Goal: Information Seeking & Learning: Find specific fact

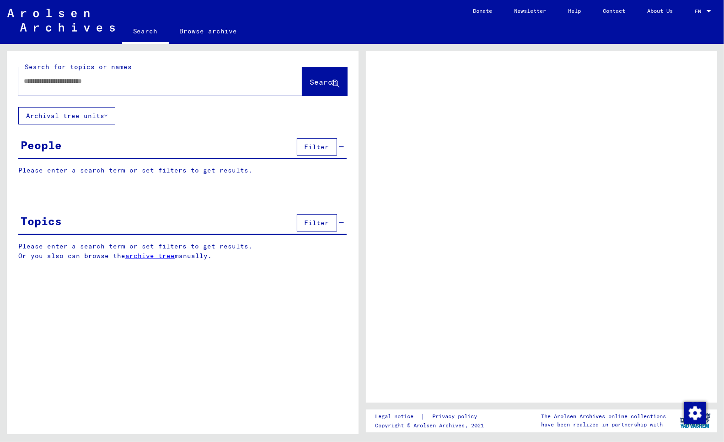
drag, startPoint x: 0, startPoint y: 0, endPoint x: 38, endPoint y: 138, distance: 143.2
click at [8, 185] on div "Please enter a search term or set filters to get results. Signature Last Name F…" at bounding box center [183, 177] width 352 height 23
click at [47, 81] on input "text" at bounding box center [152, 81] width 257 height 10
type input "****"
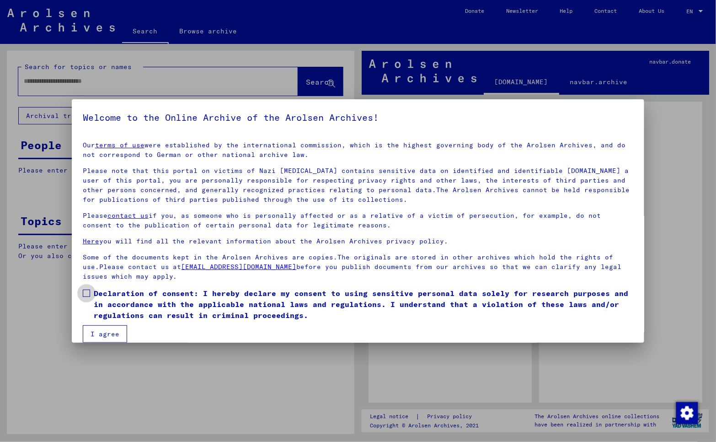
click at [84, 295] on span at bounding box center [86, 292] width 7 height 7
drag, startPoint x: 96, startPoint y: 337, endPoint x: 91, endPoint y: 338, distance: 5.4
click at [96, 337] on button "I agree" at bounding box center [105, 333] width 44 height 17
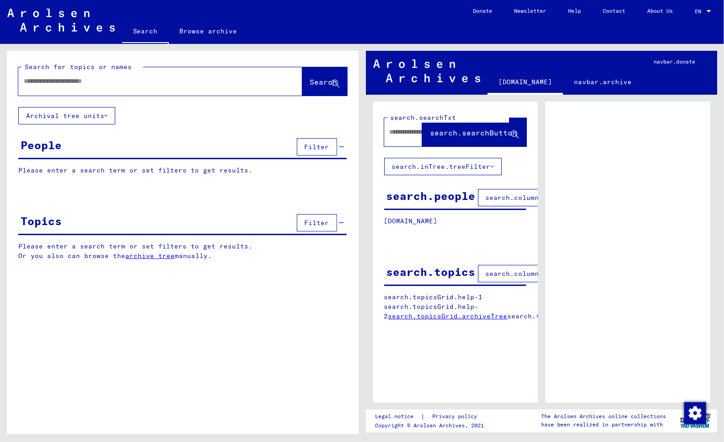
click at [43, 81] on input "text" at bounding box center [152, 81] width 257 height 10
type input "*"
click at [107, 79] on input "**********" at bounding box center [152, 81] width 257 height 10
paste input "**********"
drag, startPoint x: 306, startPoint y: 80, endPoint x: 230, endPoint y: 122, distance: 87.2
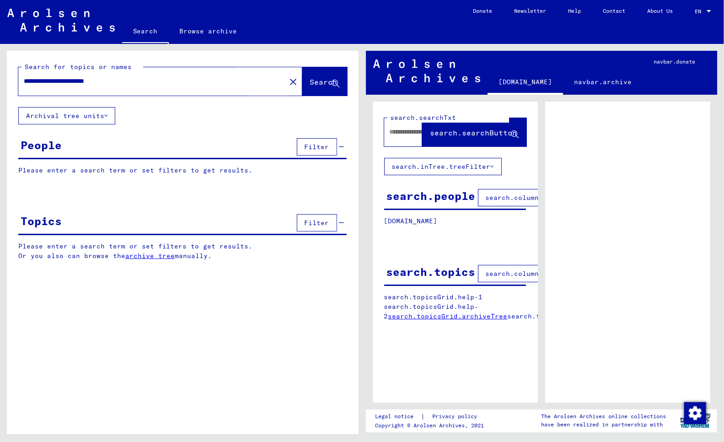
click at [310, 83] on span "Search" at bounding box center [323, 81] width 27 height 9
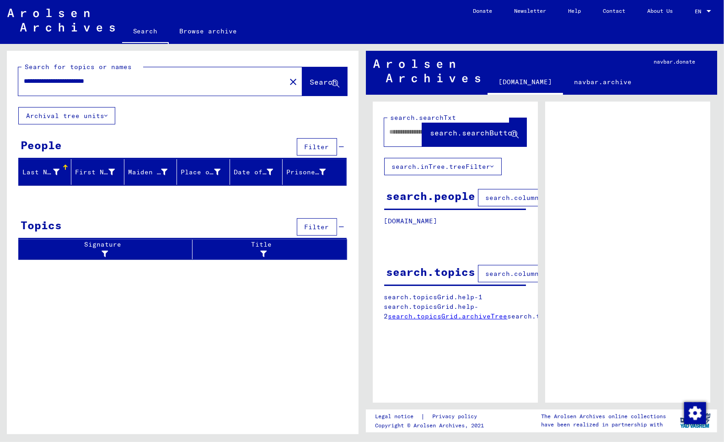
click at [40, 172] on div "Last Name" at bounding box center [40, 172] width 37 height 10
drag, startPoint x: 80, startPoint y: 80, endPoint x: 139, endPoint y: 76, distance: 59.6
click at [139, 76] on input "**********" at bounding box center [152, 81] width 257 height 10
click at [80, 81] on input "**********" at bounding box center [152, 81] width 257 height 10
paste input "**********"
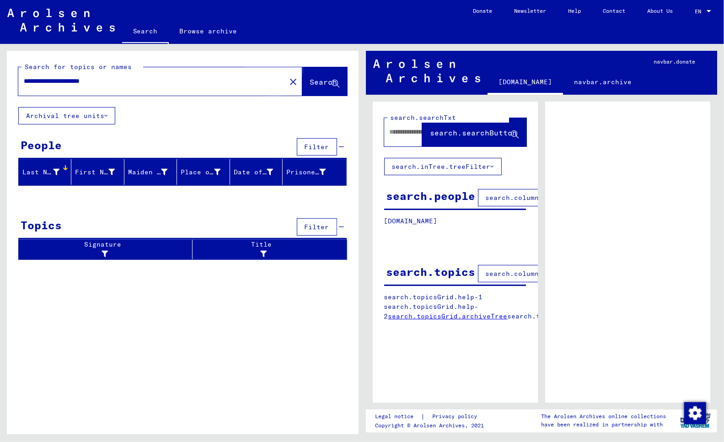
drag, startPoint x: 311, startPoint y: 78, endPoint x: 310, endPoint y: 85, distance: 6.5
click at [312, 79] on span "Search" at bounding box center [323, 81] width 27 height 9
click at [97, 116] on button "Archival tree units" at bounding box center [66, 115] width 97 height 17
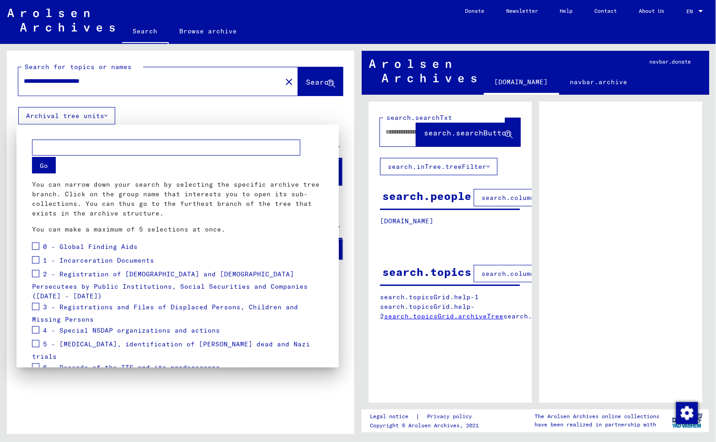
click at [97, 116] on div at bounding box center [358, 221] width 716 height 442
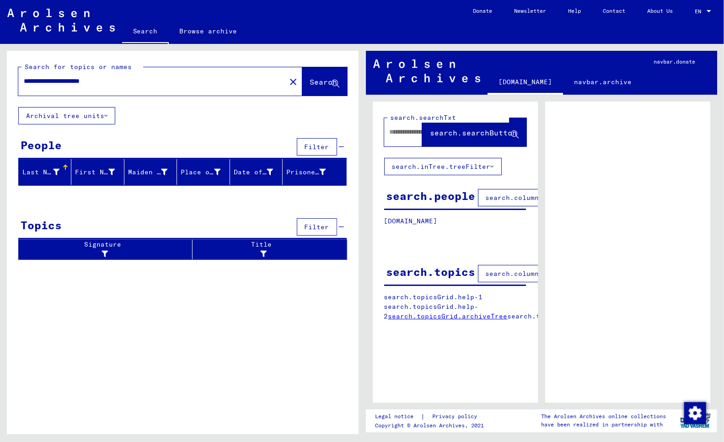
drag, startPoint x: 92, startPoint y: 80, endPoint x: 143, endPoint y: 80, distance: 51.2
click at [143, 80] on input "**********" at bounding box center [152, 81] width 257 height 10
click at [310, 81] on span "Search" at bounding box center [323, 81] width 27 height 9
click at [310, 80] on span "Search" at bounding box center [323, 81] width 27 height 9
drag, startPoint x: 111, startPoint y: 79, endPoint x: 177, endPoint y: 74, distance: 66.5
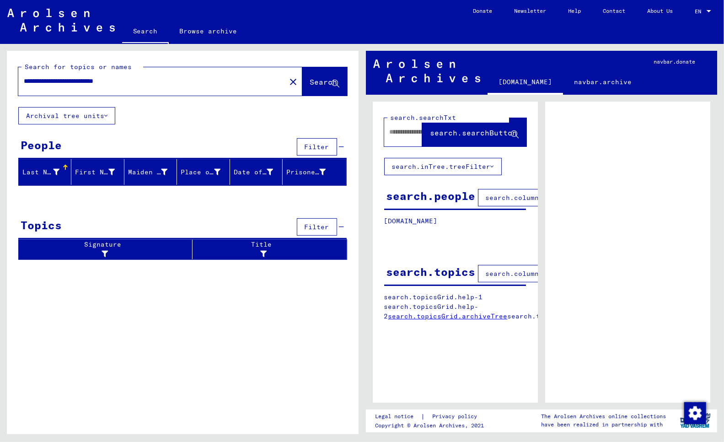
click at [185, 79] on input "**********" at bounding box center [152, 81] width 257 height 10
type input "**********"
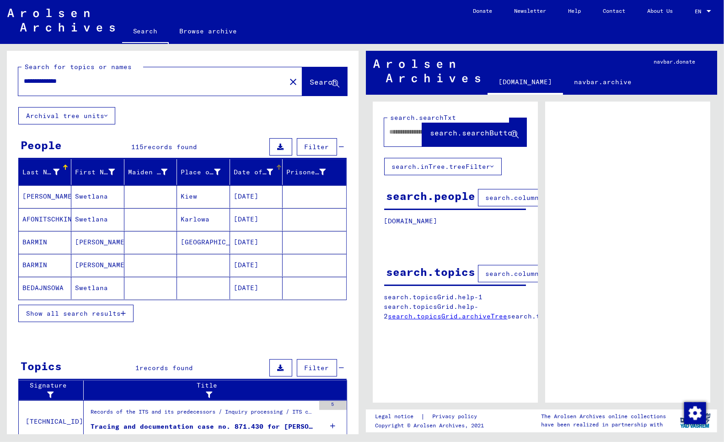
click at [267, 171] on icon at bounding box center [270, 172] width 6 height 6
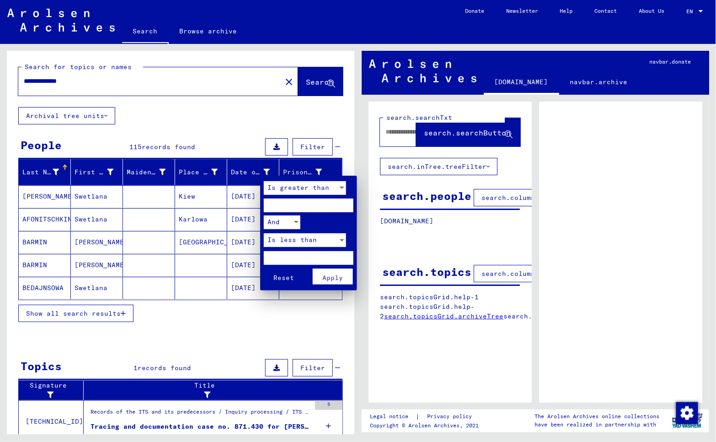
click at [261, 172] on div at bounding box center [358, 221] width 716 height 442
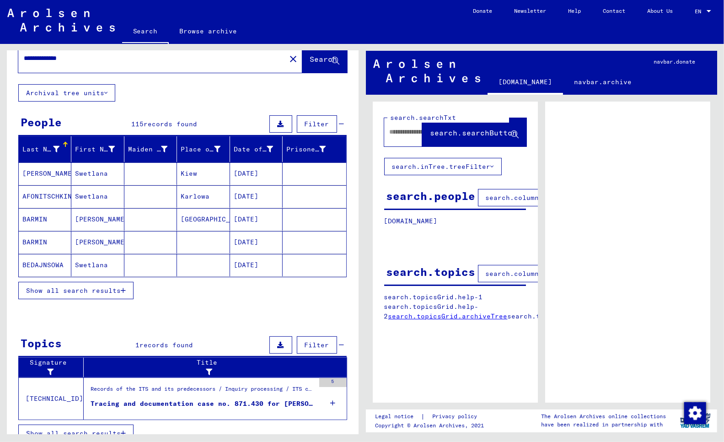
scroll to position [35, 0]
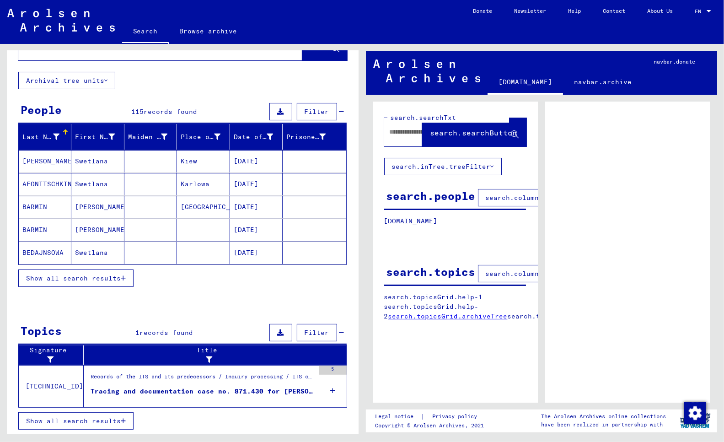
click at [45, 182] on mat-cell "AFONITSCHKINA" at bounding box center [45, 184] width 53 height 22
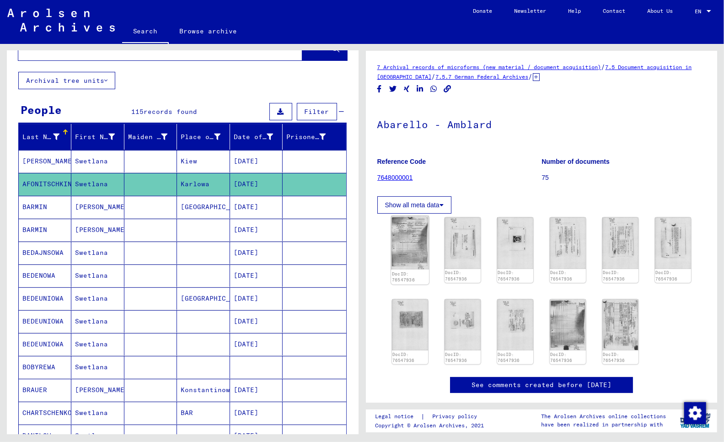
click at [401, 235] on img at bounding box center [410, 243] width 38 height 54
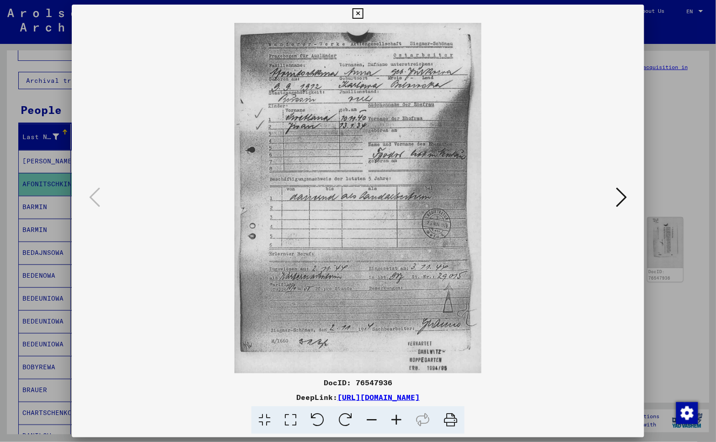
click at [666, 35] on div at bounding box center [358, 221] width 716 height 442
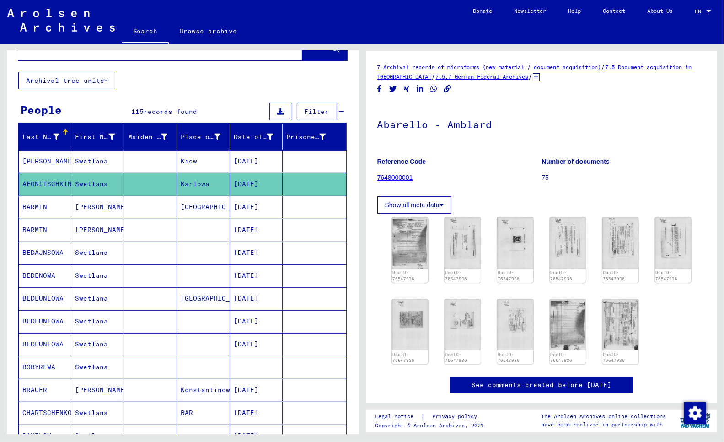
click at [42, 207] on mat-cell "BARMIN" at bounding box center [45, 207] width 53 height 22
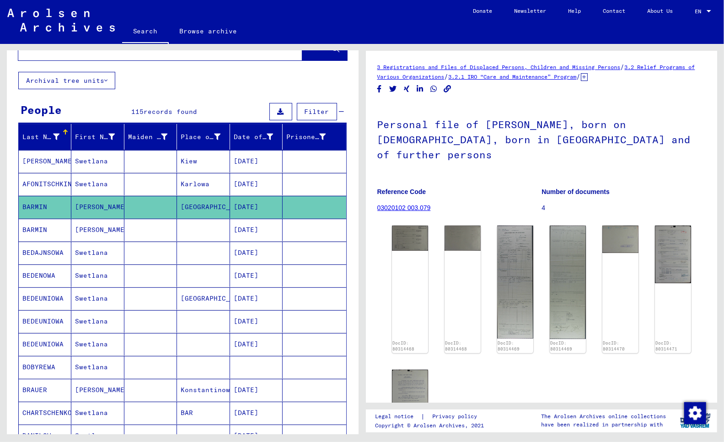
click at [43, 230] on mat-cell "BARMIN" at bounding box center [45, 230] width 53 height 22
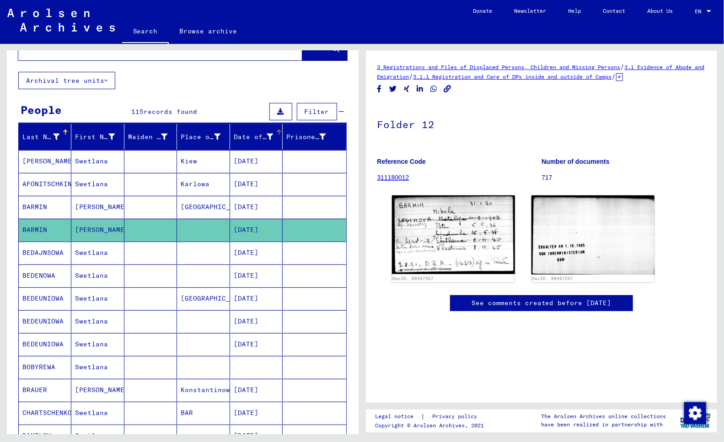
click at [267, 135] on icon at bounding box center [270, 137] width 6 height 6
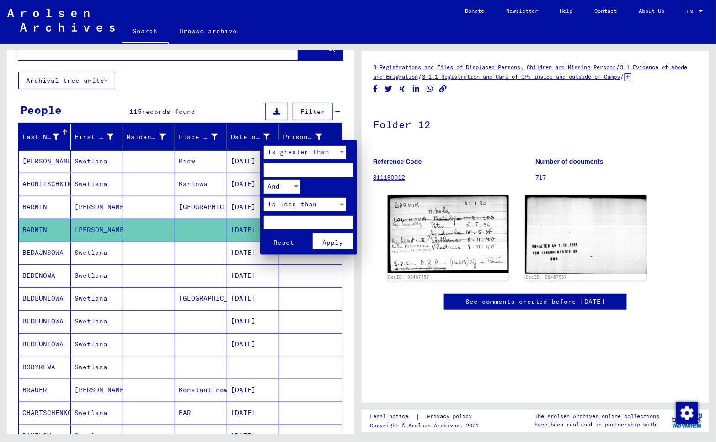
click at [247, 137] on div at bounding box center [358, 221] width 716 height 442
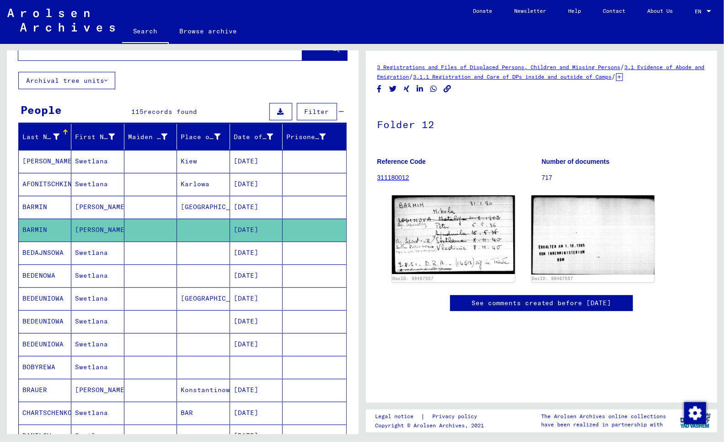
click at [90, 161] on mat-cell "Swetlana" at bounding box center [97, 161] width 53 height 22
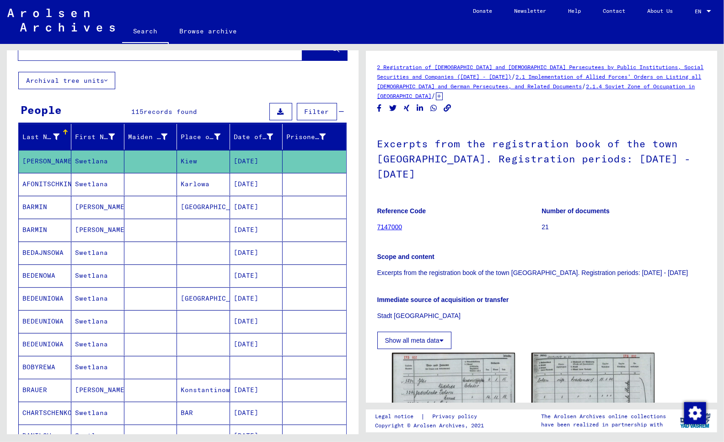
click at [185, 183] on mat-cell "Karlowa" at bounding box center [203, 184] width 53 height 22
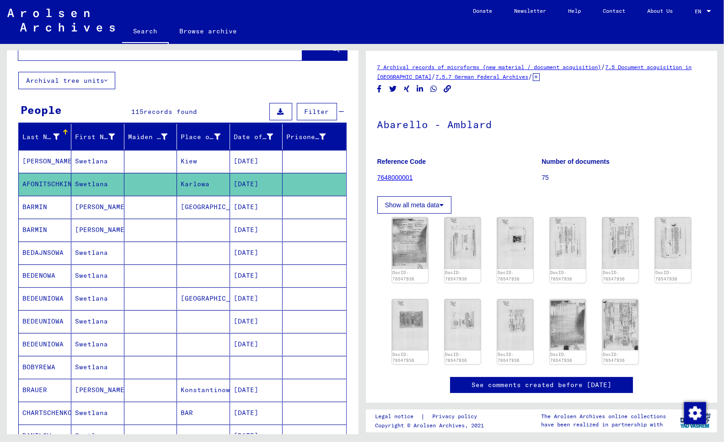
click at [194, 204] on mat-cell "[GEOGRAPHIC_DATA]" at bounding box center [203, 207] width 53 height 22
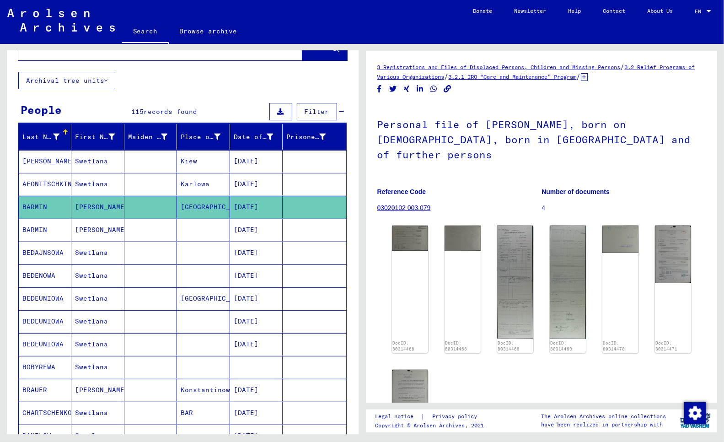
click at [38, 228] on mat-cell "BARMIN" at bounding box center [45, 230] width 53 height 22
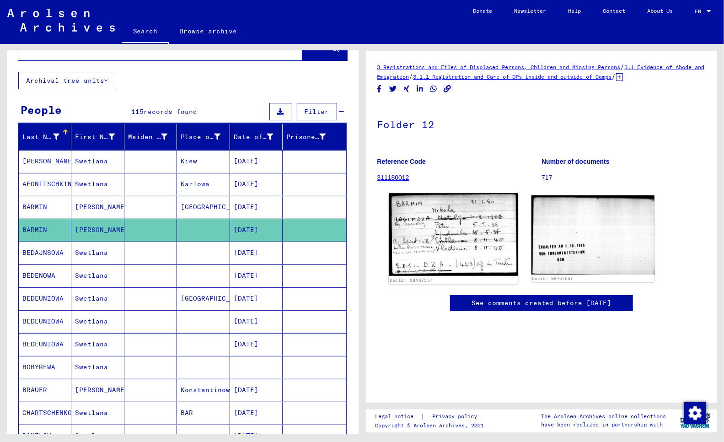
click at [467, 237] on img at bounding box center [453, 234] width 129 height 83
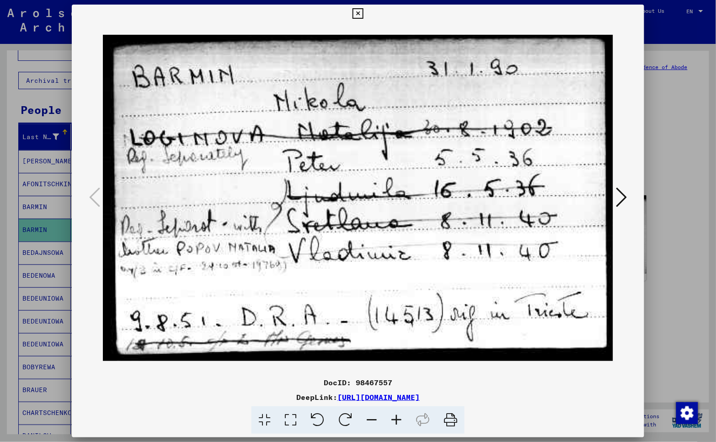
click at [11, 104] on div at bounding box center [358, 221] width 716 height 442
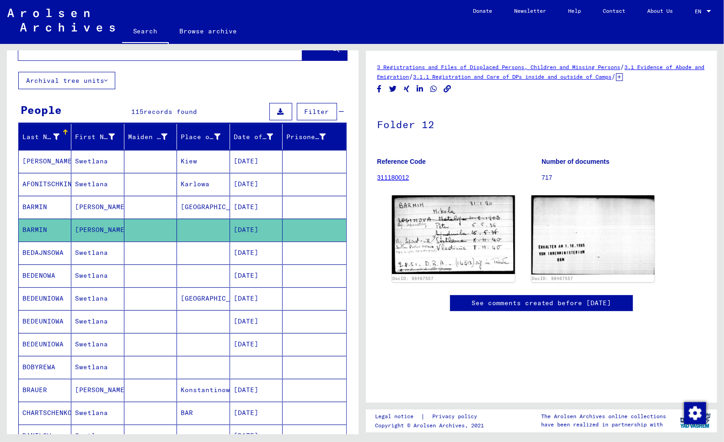
click at [34, 252] on mat-cell "BEDAJNSOWA" at bounding box center [45, 252] width 53 height 22
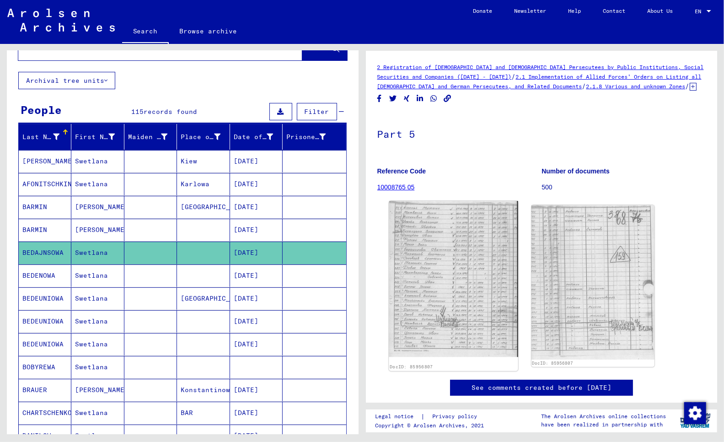
click at [458, 332] on img at bounding box center [453, 279] width 129 height 156
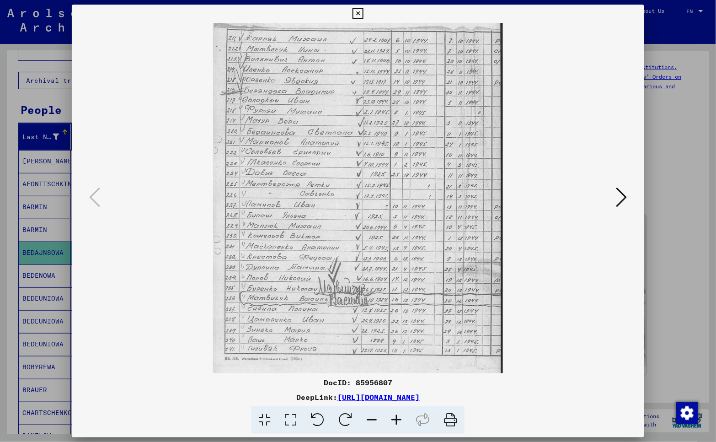
click at [8, 94] on div at bounding box center [358, 221] width 716 height 442
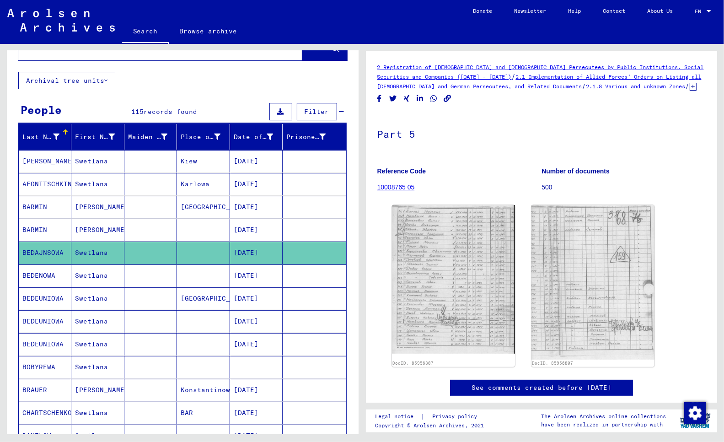
click at [33, 277] on mat-cell "BEDENOWA" at bounding box center [45, 275] width 53 height 22
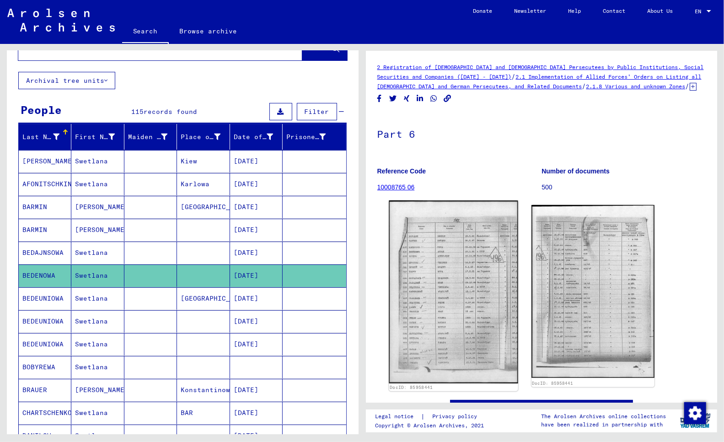
click at [463, 327] on img at bounding box center [453, 291] width 129 height 183
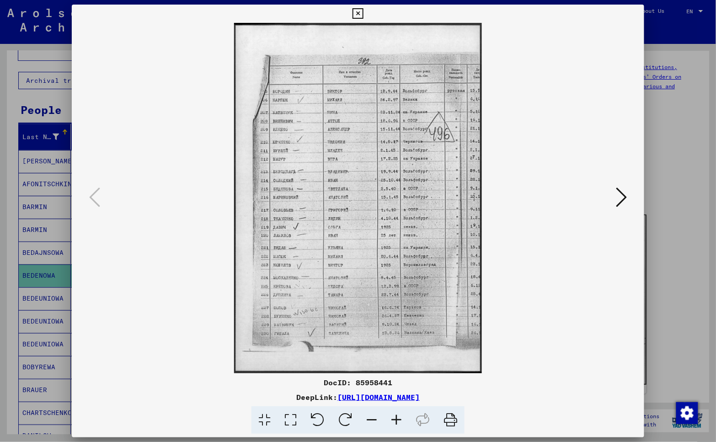
drag, startPoint x: 10, startPoint y: 99, endPoint x: 13, endPoint y: 103, distance: 4.9
click at [11, 102] on div at bounding box center [358, 221] width 716 height 442
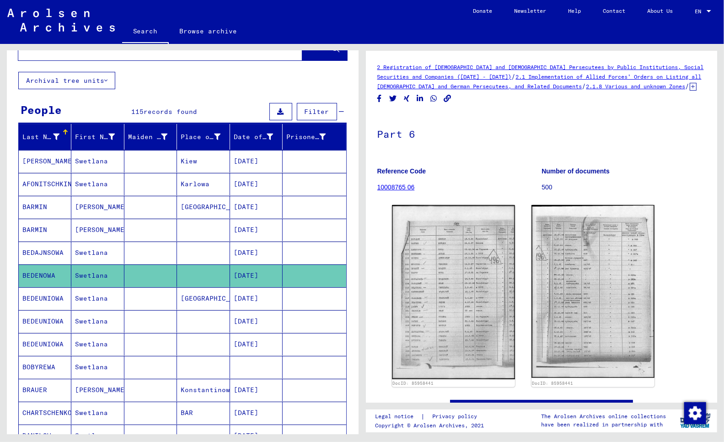
click at [38, 299] on mat-cell "BEDEUNIOWA" at bounding box center [45, 298] width 53 height 22
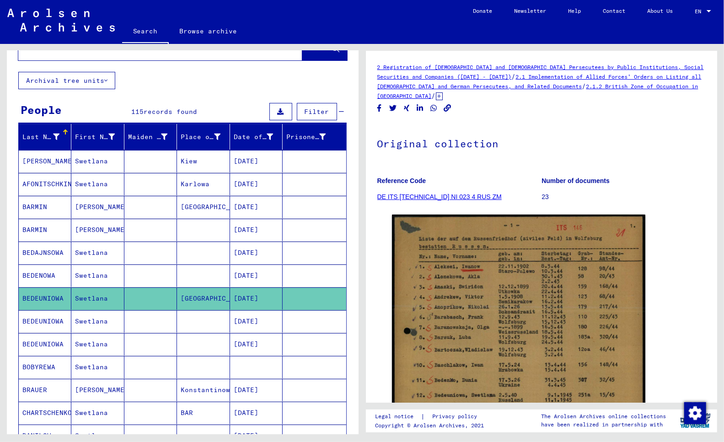
click at [37, 319] on mat-cell "BEDEUNIOWA" at bounding box center [45, 321] width 53 height 22
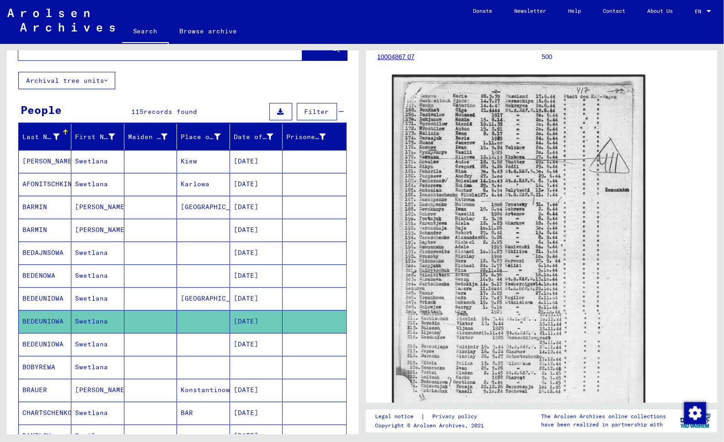
scroll to position [148, 0]
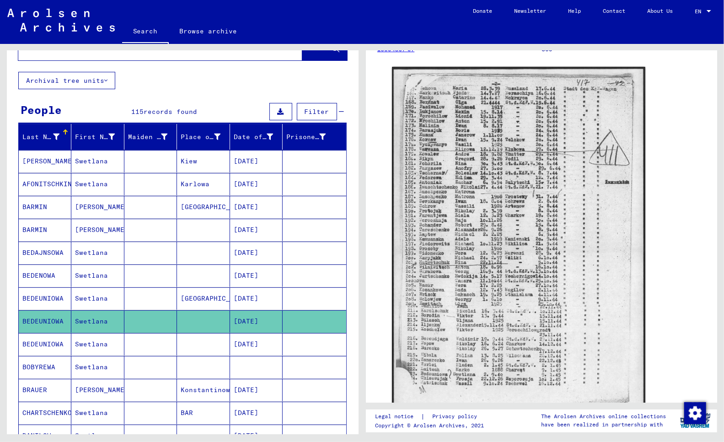
click at [42, 367] on mat-cell "BOBYREWA" at bounding box center [45, 367] width 53 height 22
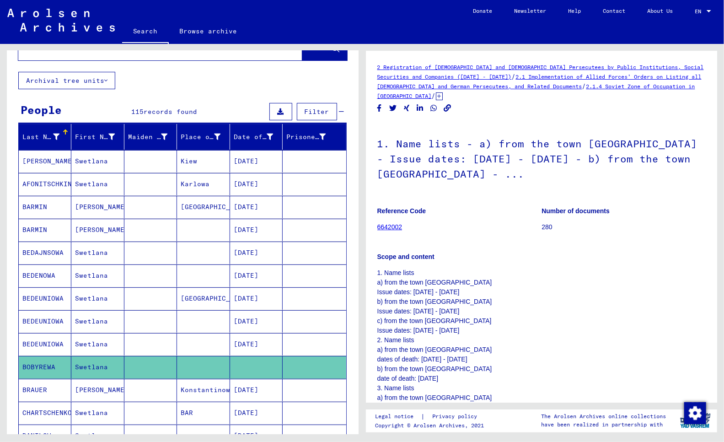
click at [42, 367] on mat-cell "BOBYREWA" at bounding box center [45, 367] width 53 height 22
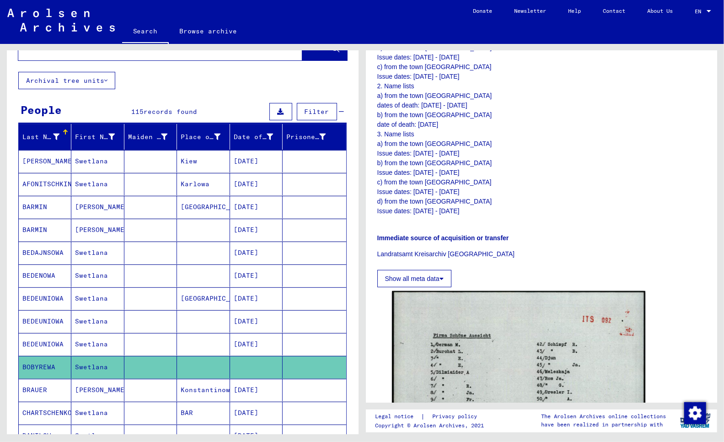
scroll to position [508, 0]
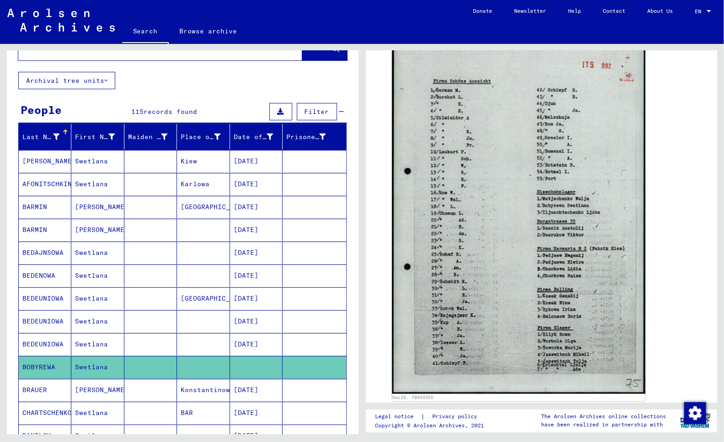
drag, startPoint x: 39, startPoint y: 367, endPoint x: 34, endPoint y: 368, distance: 5.2
drag, startPoint x: 34, startPoint y: 368, endPoint x: 317, endPoint y: 373, distance: 282.6
click at [317, 373] on mat-cell at bounding box center [314, 367] width 63 height 22
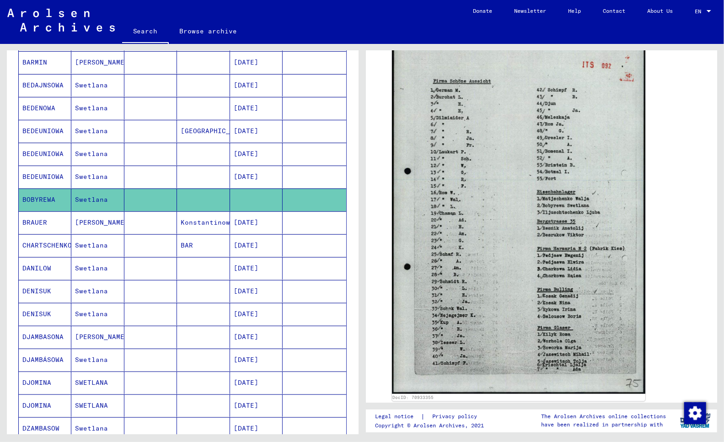
scroll to position [225, 0]
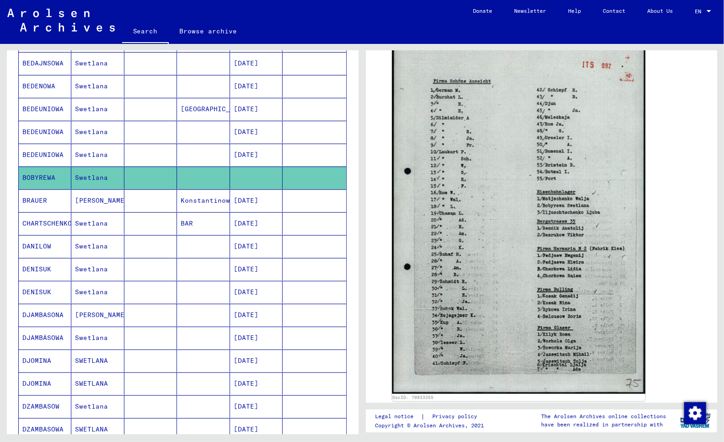
click at [44, 317] on mat-cell "DJAMBASONA" at bounding box center [45, 315] width 53 height 22
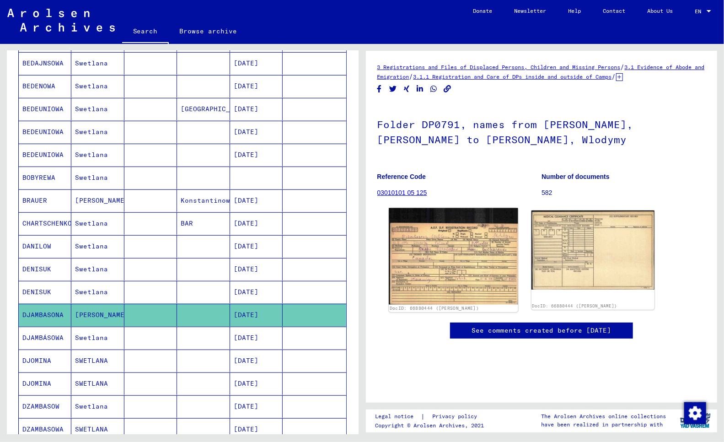
click at [471, 248] on img at bounding box center [453, 256] width 129 height 96
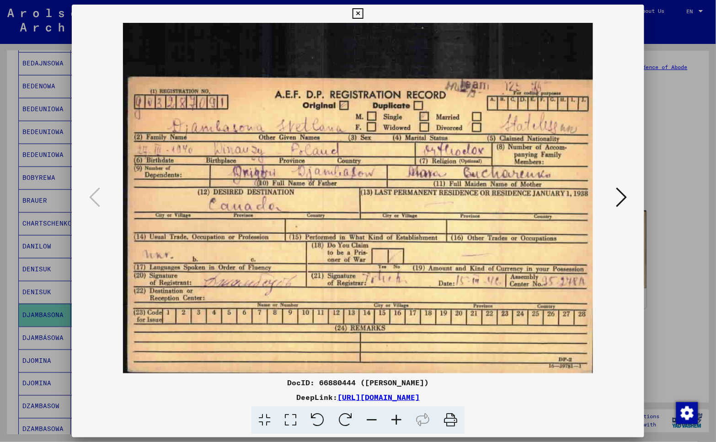
click at [7, 305] on div at bounding box center [358, 221] width 716 height 442
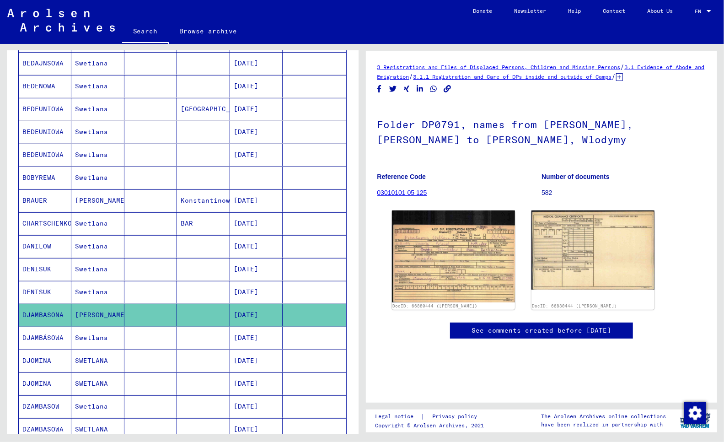
click at [34, 315] on mat-cell "DJAMBASONA" at bounding box center [45, 315] width 53 height 22
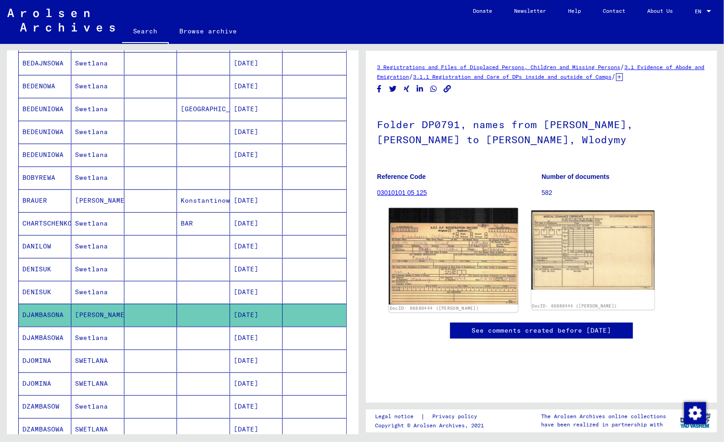
click at [435, 260] on img at bounding box center [453, 256] width 129 height 96
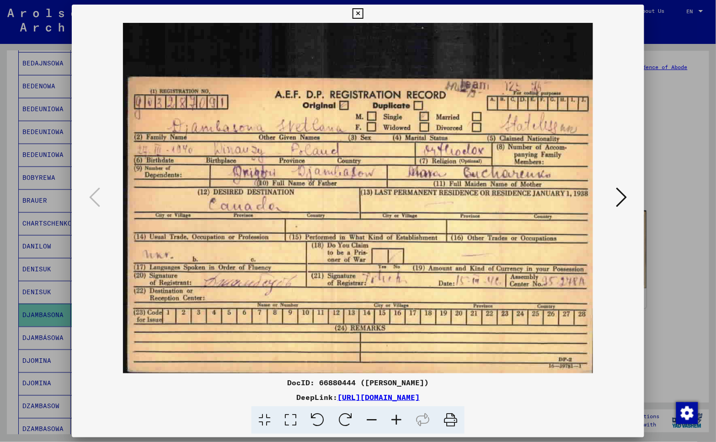
click at [5, 285] on div at bounding box center [358, 221] width 716 height 442
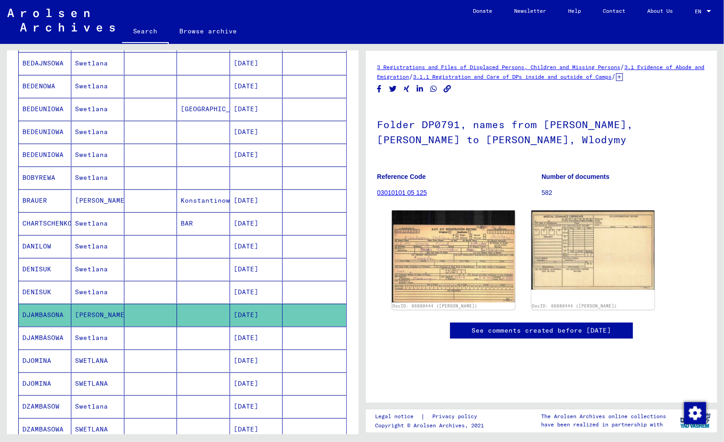
scroll to position [478, 0]
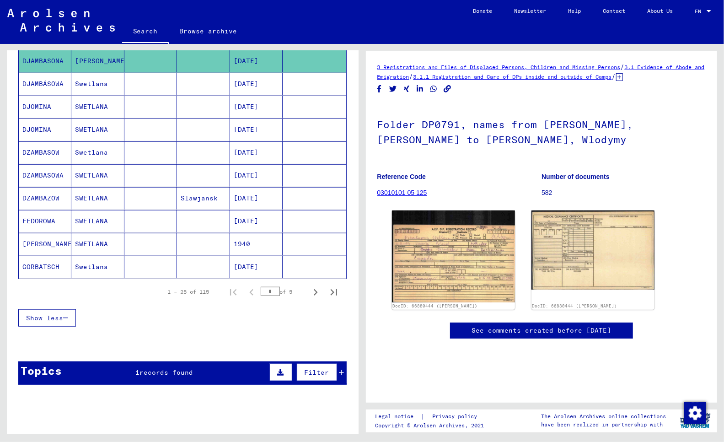
click at [32, 244] on mat-cell "[PERSON_NAME]" at bounding box center [45, 244] width 53 height 22
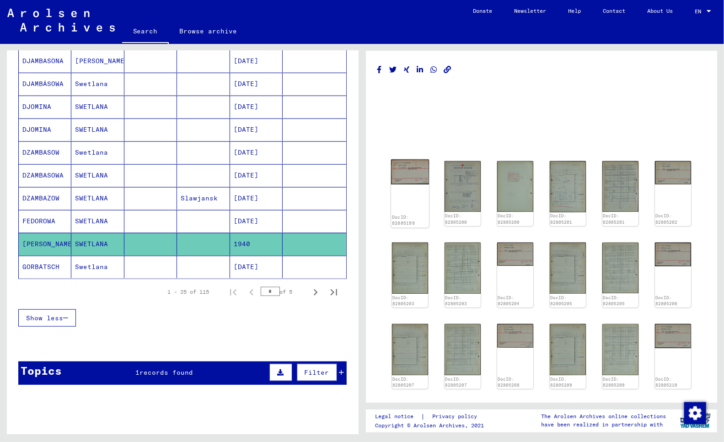
click at [402, 172] on img at bounding box center [410, 172] width 38 height 25
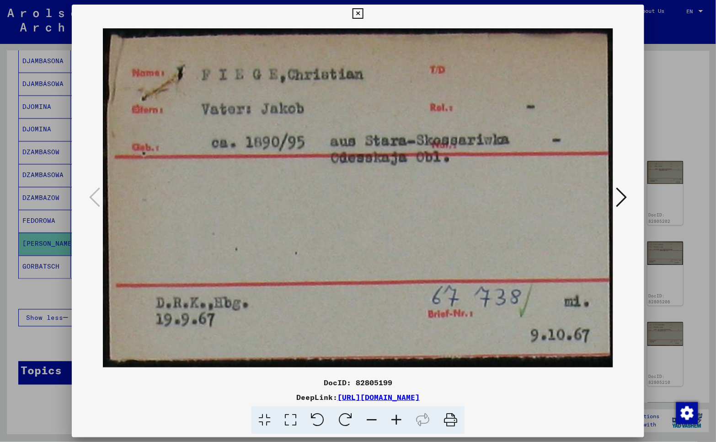
click at [12, 409] on div at bounding box center [358, 221] width 716 height 442
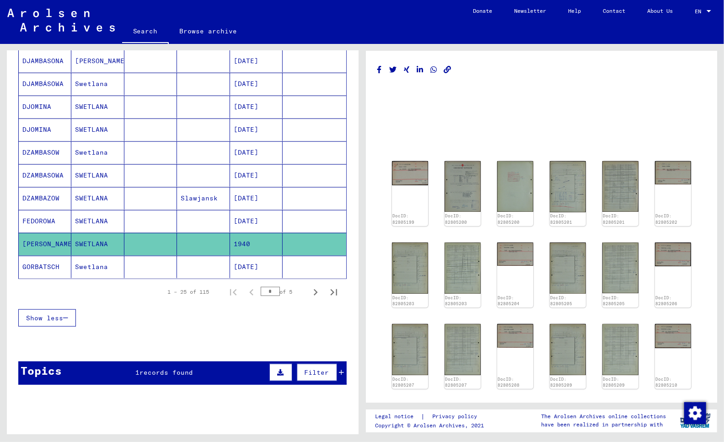
click at [43, 270] on mat-cell "GORBATSCH" at bounding box center [45, 267] width 53 height 22
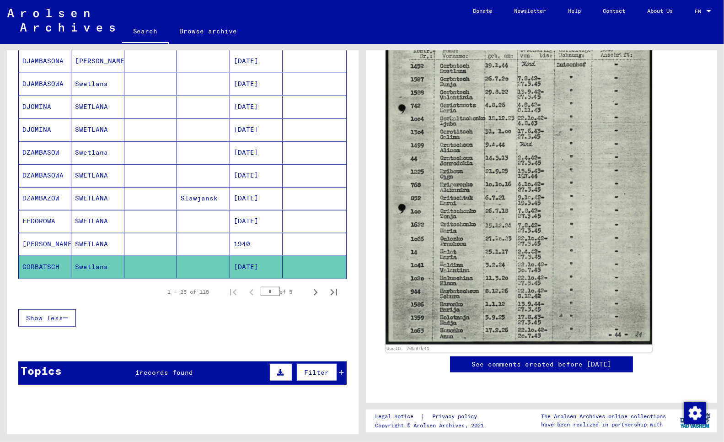
scroll to position [254, 0]
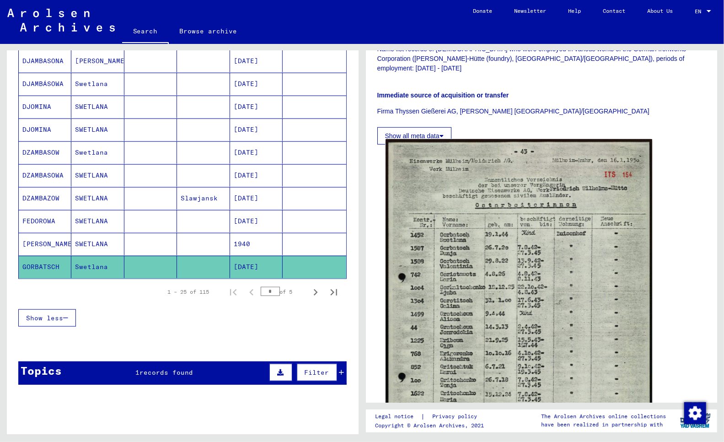
click at [455, 230] on img at bounding box center [519, 326] width 266 height 374
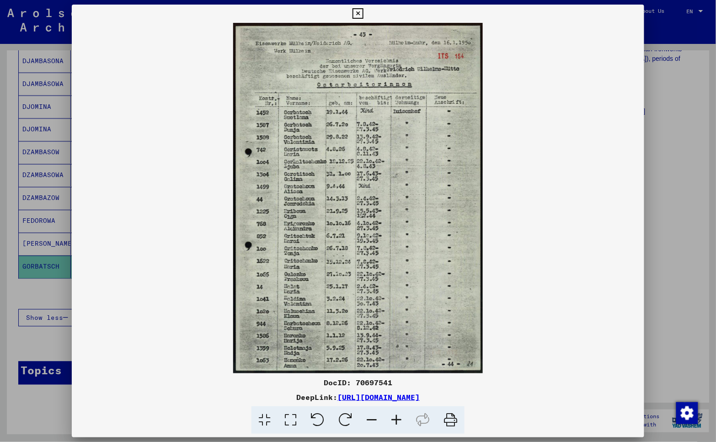
click at [519, 206] on img at bounding box center [358, 198] width 573 height 350
click at [353, 14] on icon at bounding box center [358, 13] width 11 height 11
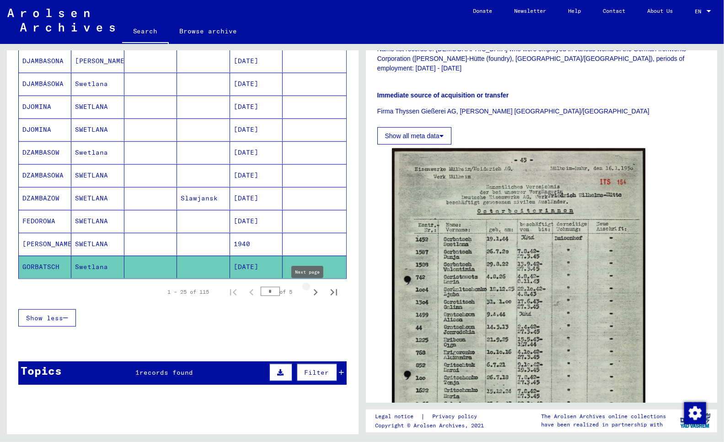
click at [309, 294] on icon "Next page" at bounding box center [315, 292] width 13 height 13
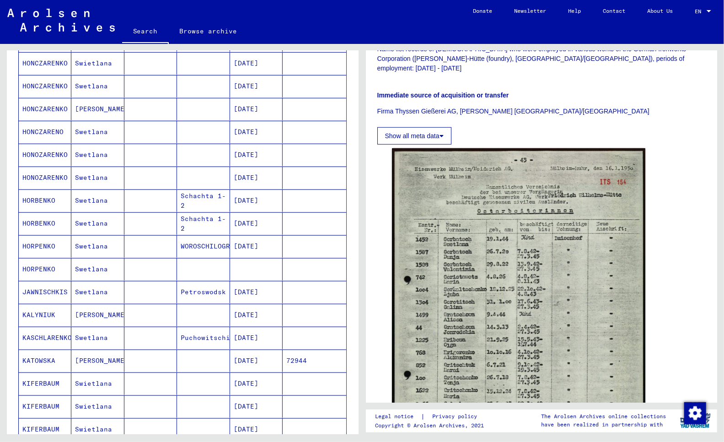
scroll to position [0, 0]
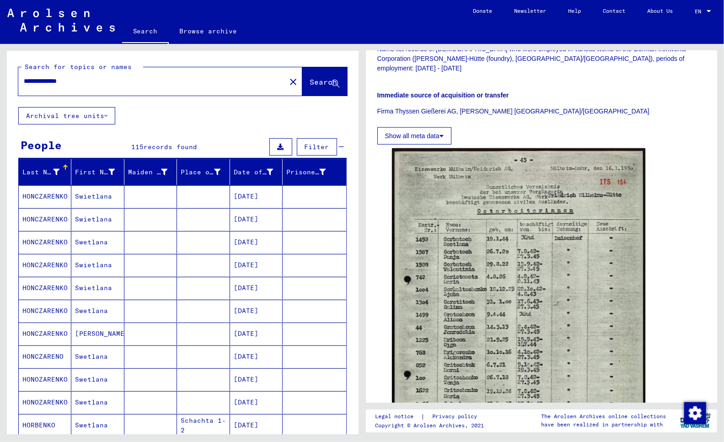
click at [54, 193] on mat-cell "HONCZARENKO" at bounding box center [45, 196] width 53 height 22
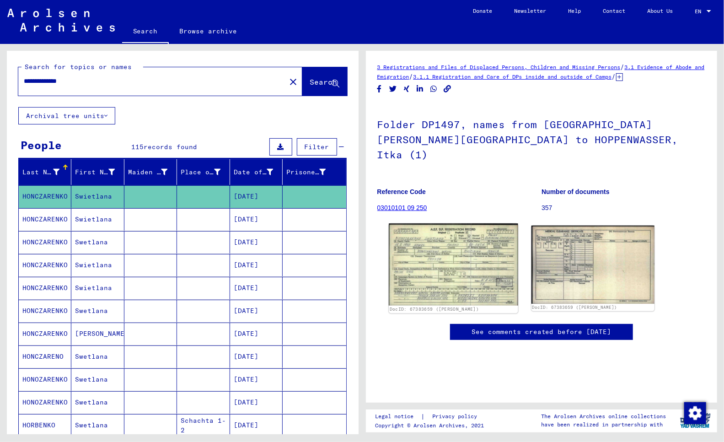
click at [439, 243] on img at bounding box center [453, 265] width 129 height 82
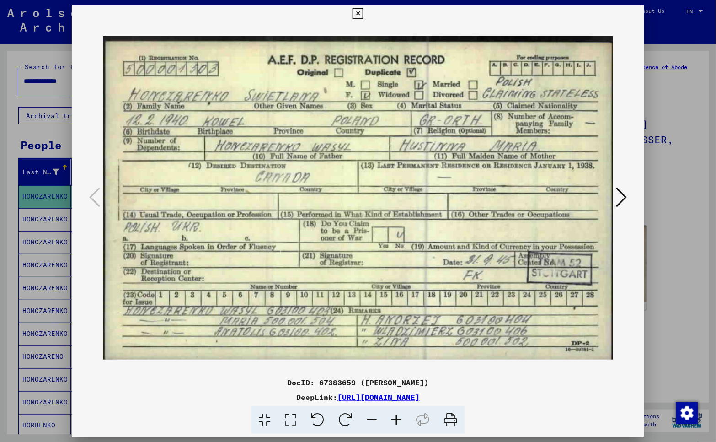
click at [7, 249] on div at bounding box center [358, 221] width 716 height 442
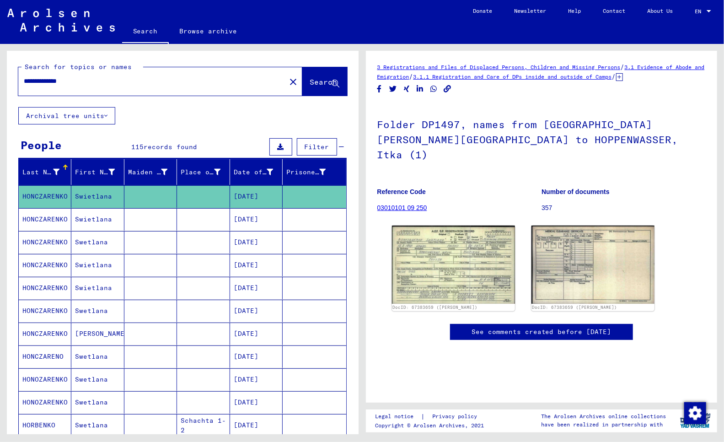
click at [43, 222] on mat-cell "HONCZARENKO" at bounding box center [45, 219] width 53 height 22
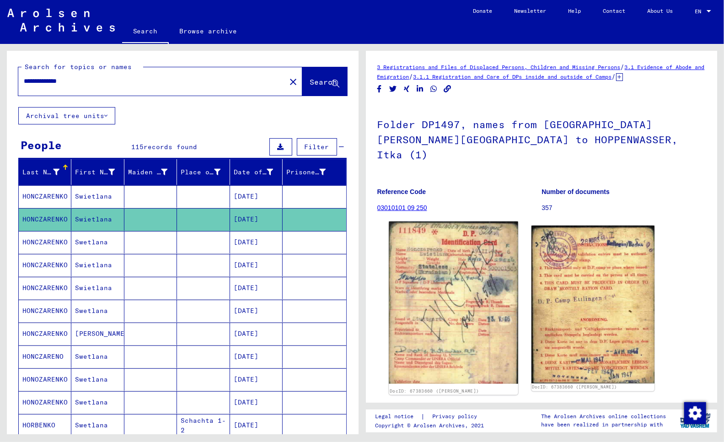
click at [471, 309] on img at bounding box center [453, 302] width 129 height 162
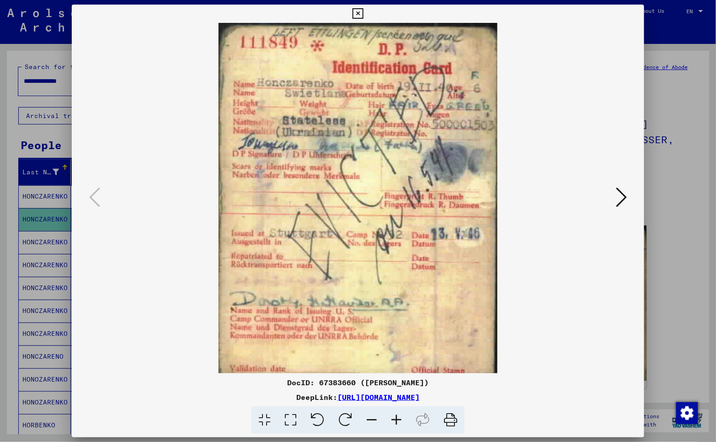
click at [5, 214] on div at bounding box center [358, 221] width 716 height 442
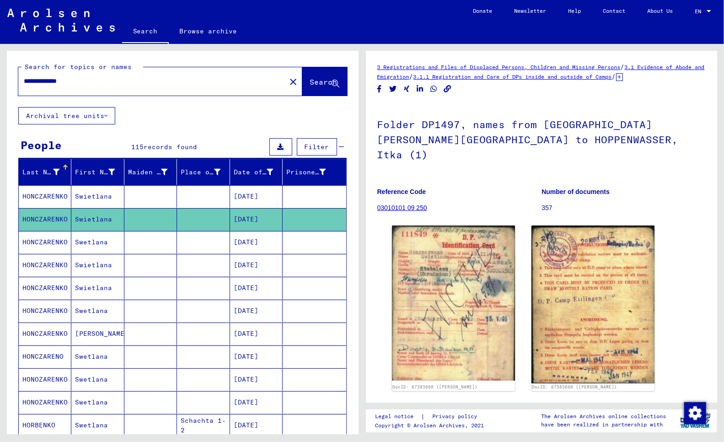
click at [52, 241] on mat-cell "HONCZARENKO" at bounding box center [45, 242] width 53 height 22
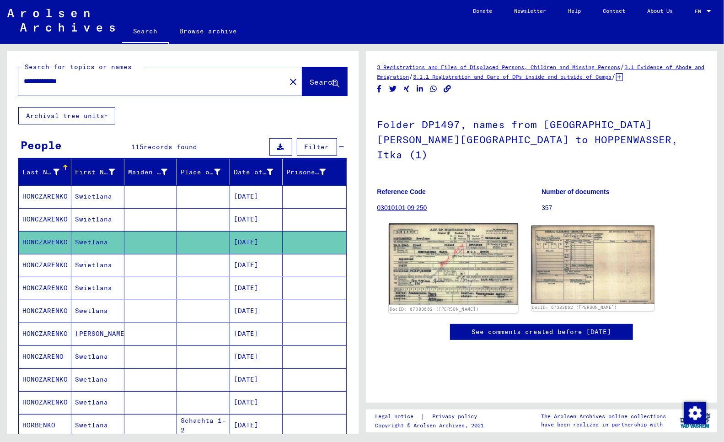
click at [492, 247] on img at bounding box center [453, 264] width 129 height 81
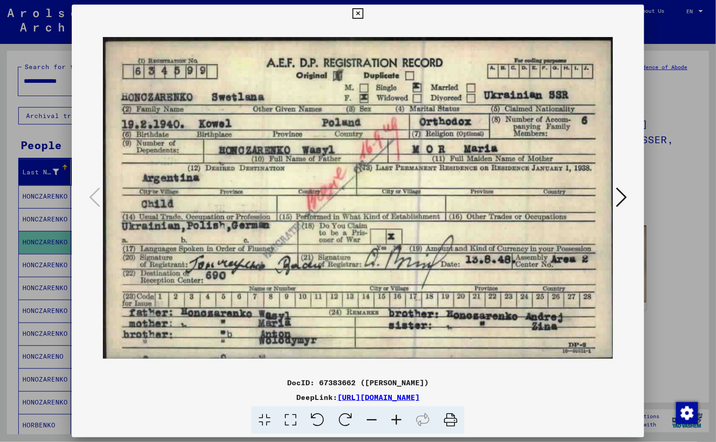
click at [8, 327] on div at bounding box center [358, 221] width 716 height 442
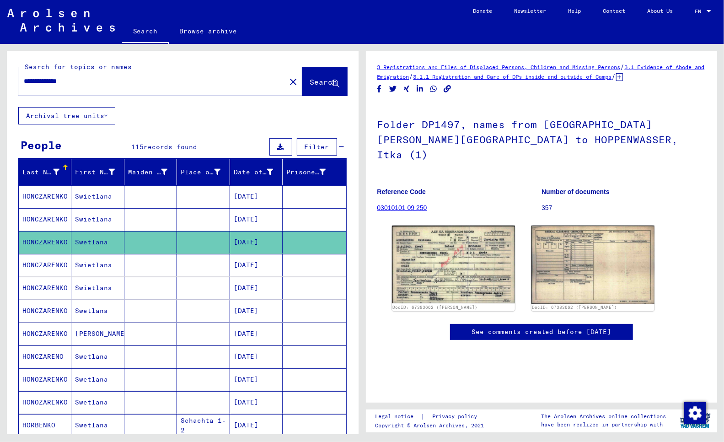
click at [28, 267] on mat-cell "HONCZARENKO" at bounding box center [45, 265] width 53 height 22
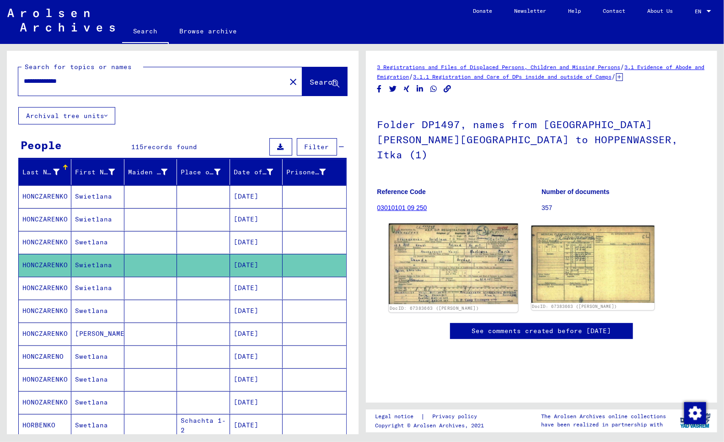
click at [437, 235] on img at bounding box center [453, 264] width 129 height 81
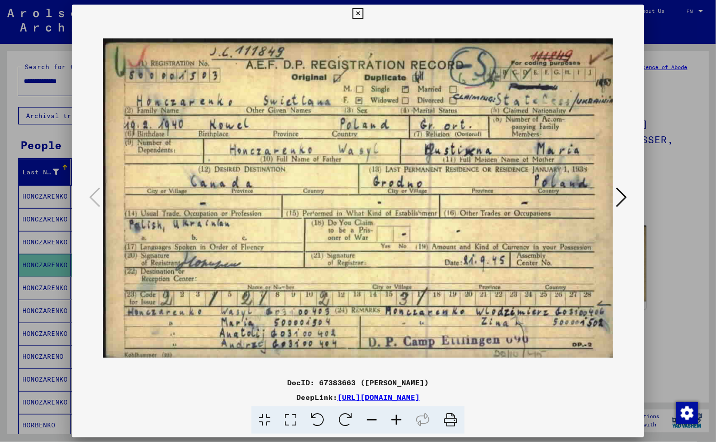
click at [360, 13] on icon at bounding box center [358, 13] width 11 height 11
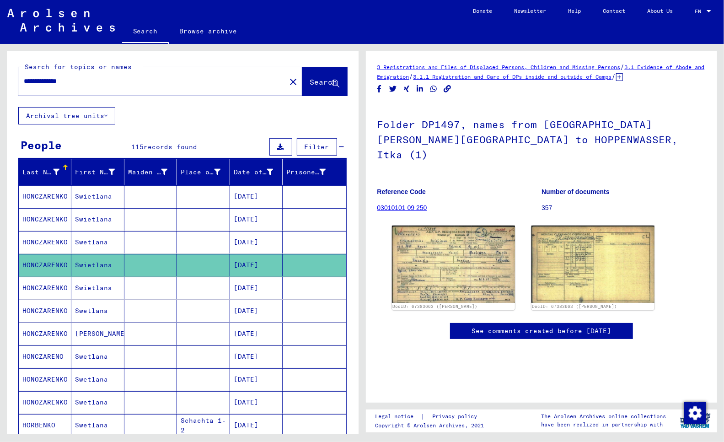
click at [37, 290] on mat-cell "HONCZARENKO" at bounding box center [45, 288] width 53 height 22
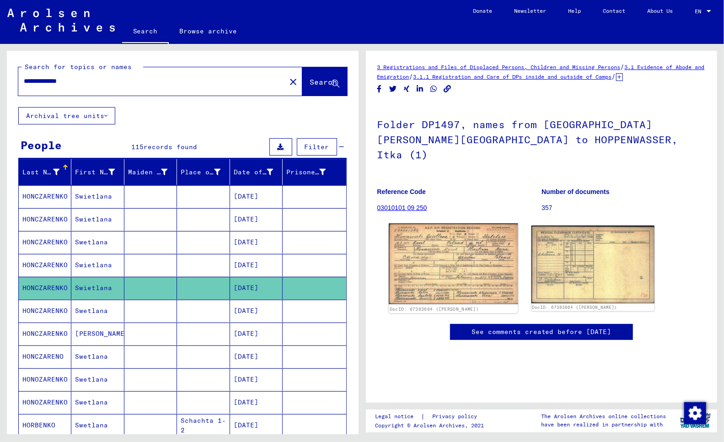
click at [458, 231] on img at bounding box center [453, 264] width 129 height 81
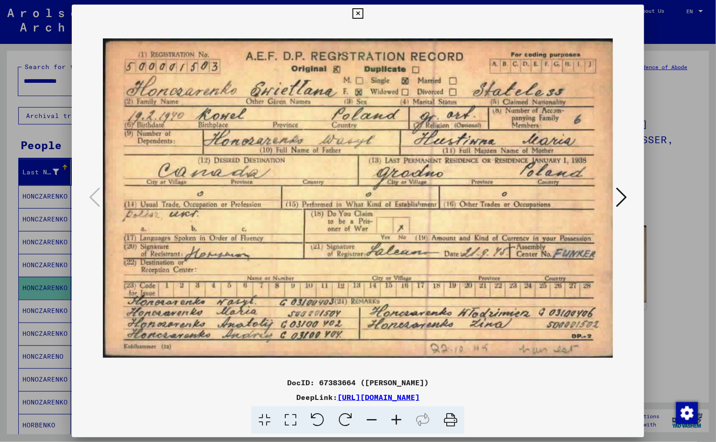
click at [1, 326] on div at bounding box center [358, 221] width 716 height 442
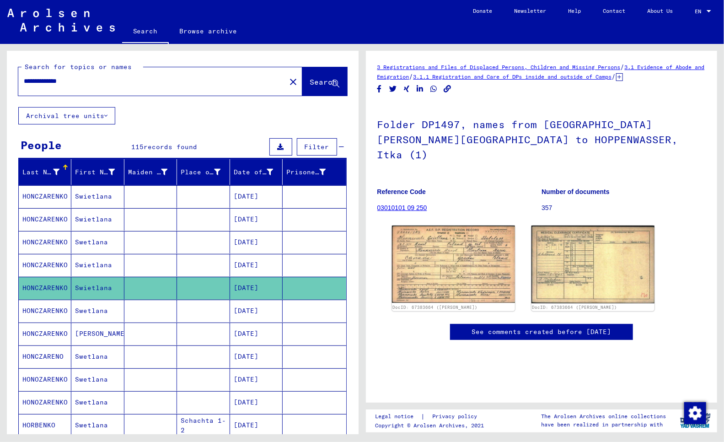
click at [37, 312] on mat-cell "HONCZARENKO" at bounding box center [45, 311] width 53 height 22
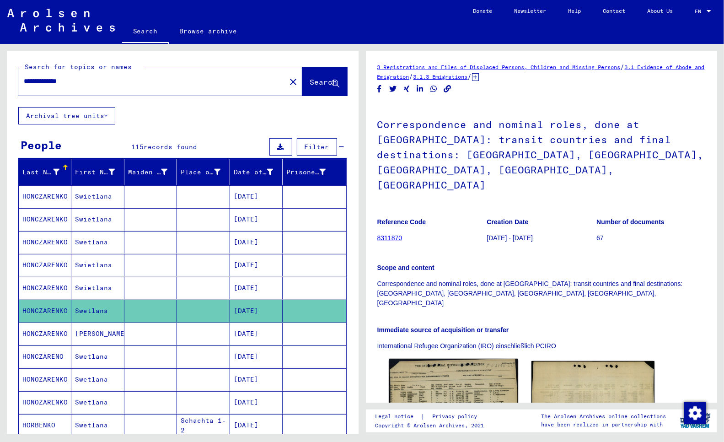
click at [447, 360] on img at bounding box center [453, 403] width 129 height 89
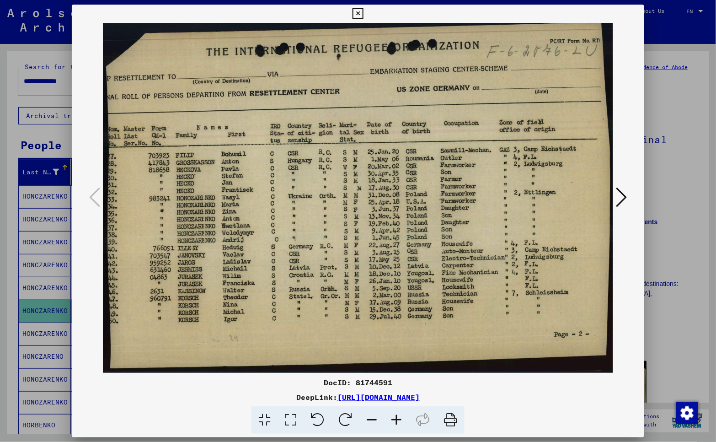
click at [623, 192] on icon at bounding box center [621, 197] width 11 height 22
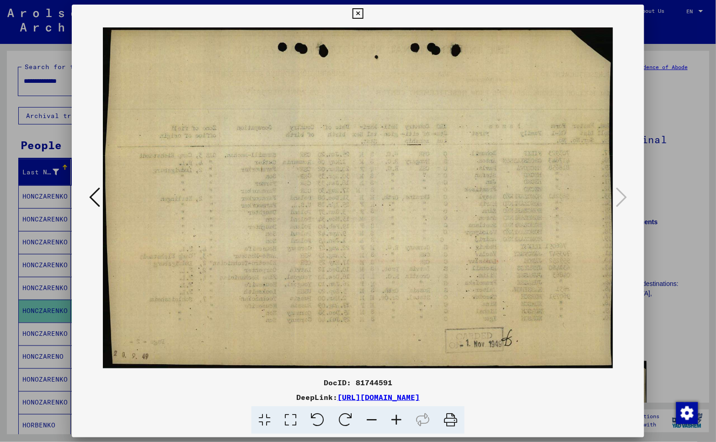
click at [96, 194] on icon at bounding box center [94, 197] width 11 height 22
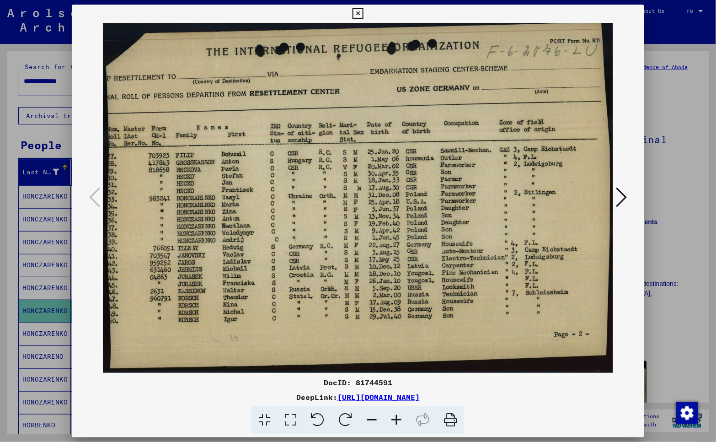
click at [12, 263] on div at bounding box center [358, 221] width 716 height 442
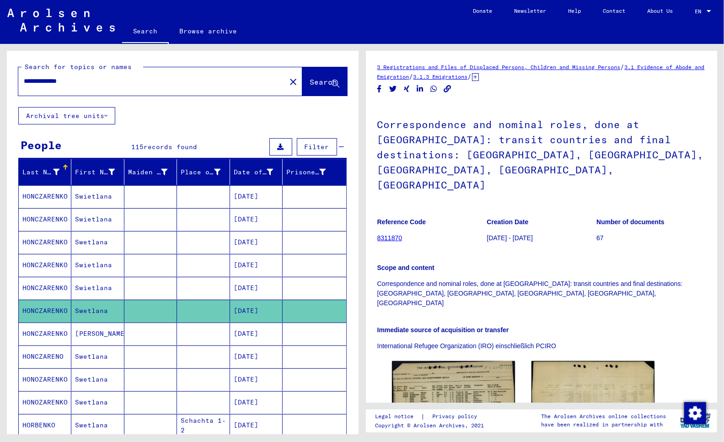
click at [46, 332] on mat-cell "HONCZARENKO" at bounding box center [45, 333] width 53 height 22
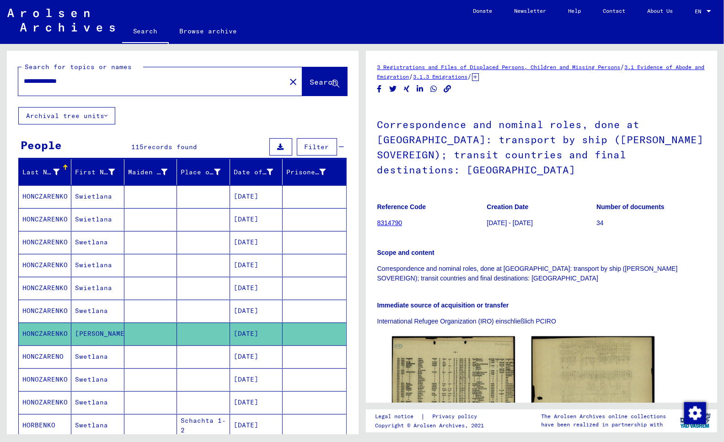
scroll to position [254, 0]
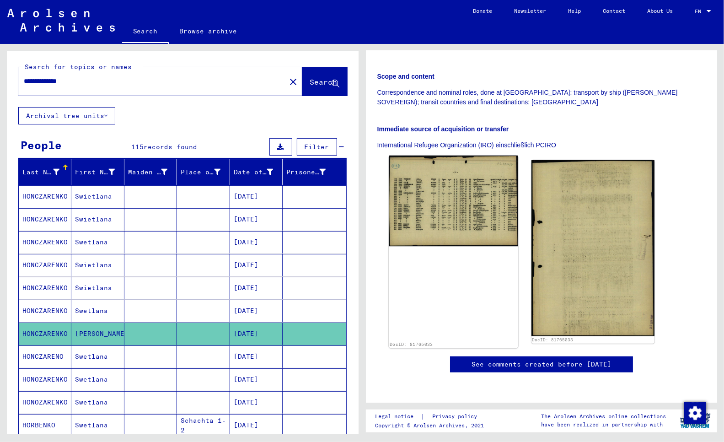
click at [467, 155] on img at bounding box center [453, 200] width 129 height 91
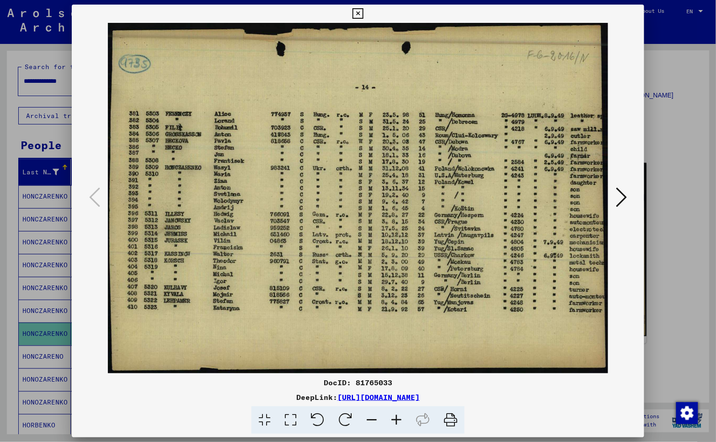
click at [8, 288] on div at bounding box center [358, 221] width 716 height 442
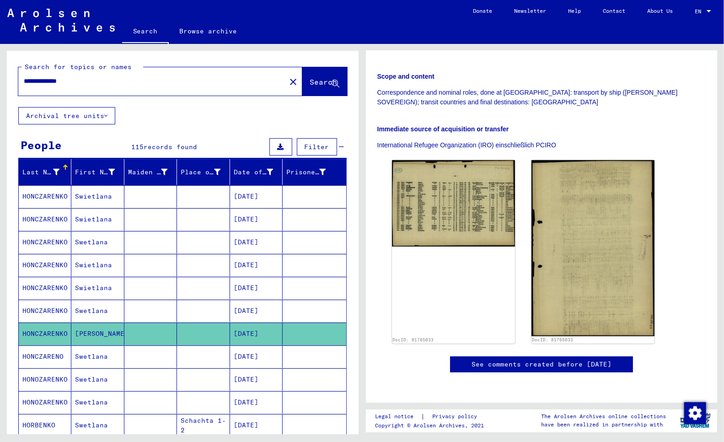
click at [47, 359] on mat-cell "HONCZARENO" at bounding box center [45, 356] width 53 height 22
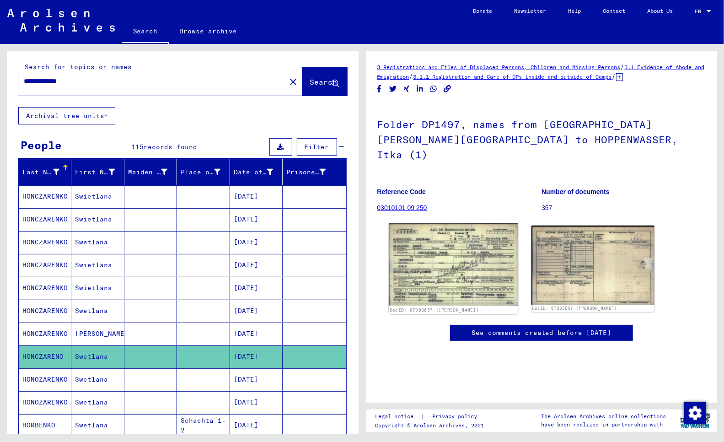
click at [454, 235] on img at bounding box center [453, 264] width 129 height 82
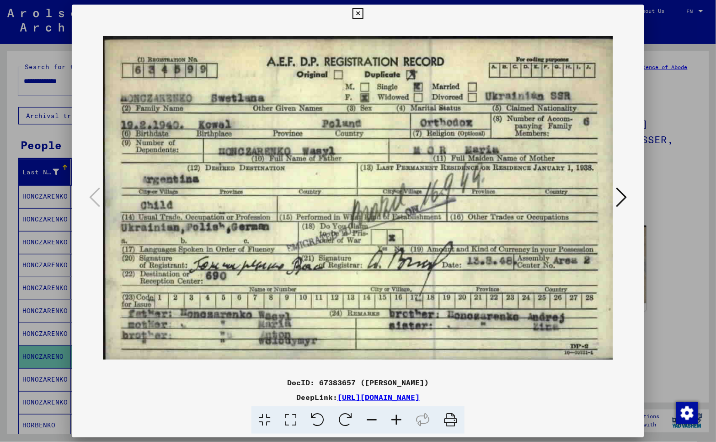
click at [8, 316] on div at bounding box center [358, 221] width 716 height 442
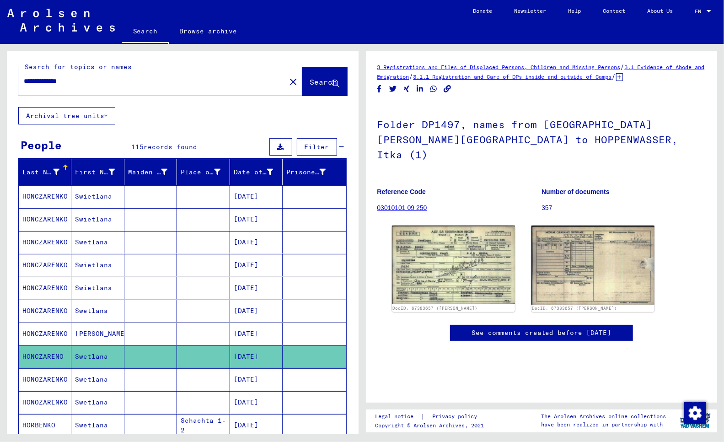
click at [46, 380] on mat-cell "HONOZARENKO" at bounding box center [45, 379] width 53 height 22
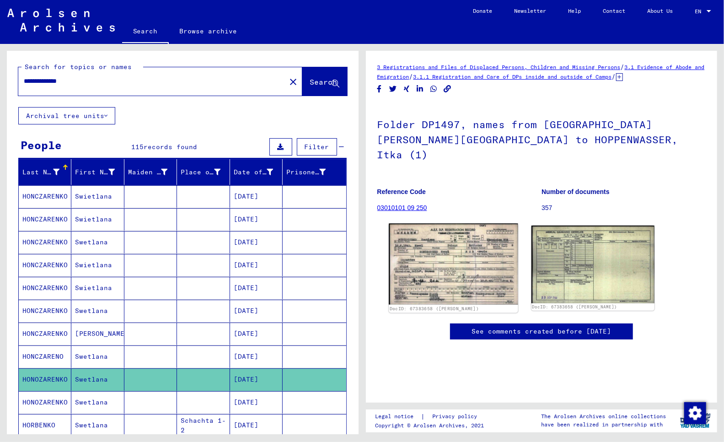
click at [465, 238] on img at bounding box center [453, 264] width 129 height 81
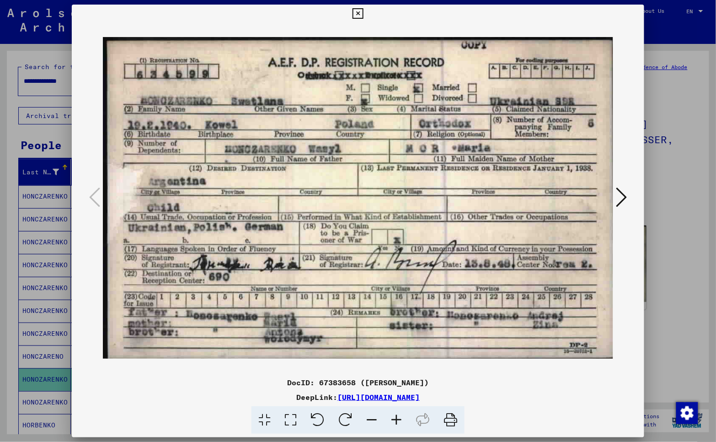
click at [5, 377] on div at bounding box center [358, 221] width 716 height 442
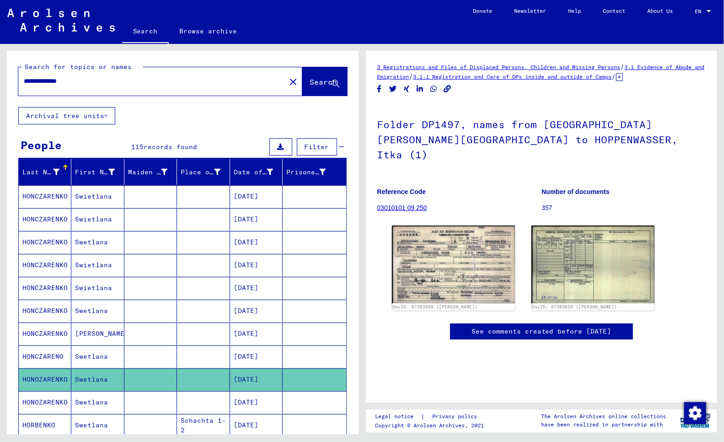
scroll to position [254, 0]
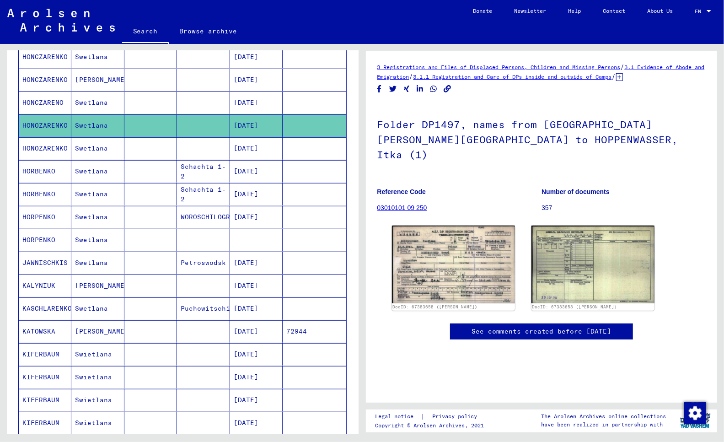
click at [42, 171] on mat-cell "HORBENKO" at bounding box center [45, 171] width 53 height 22
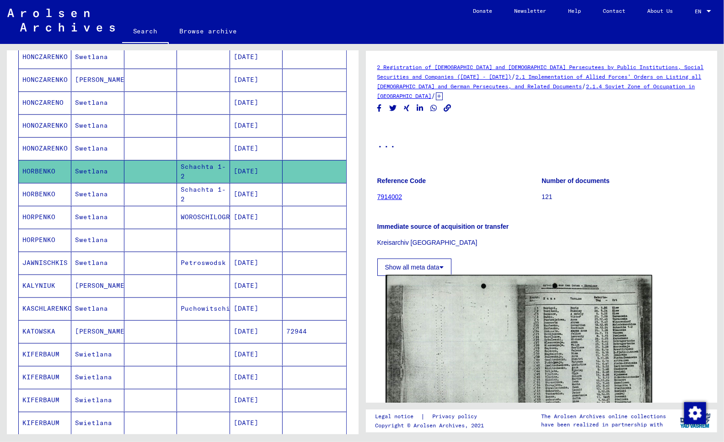
click at [596, 355] on img at bounding box center [519, 369] width 266 height 188
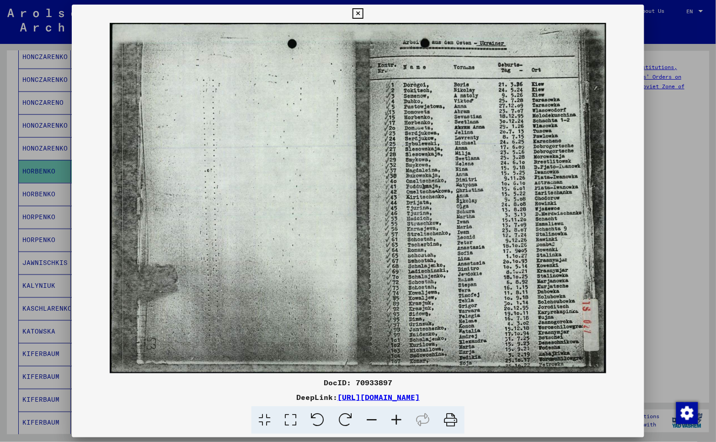
click at [5, 186] on div at bounding box center [358, 221] width 716 height 442
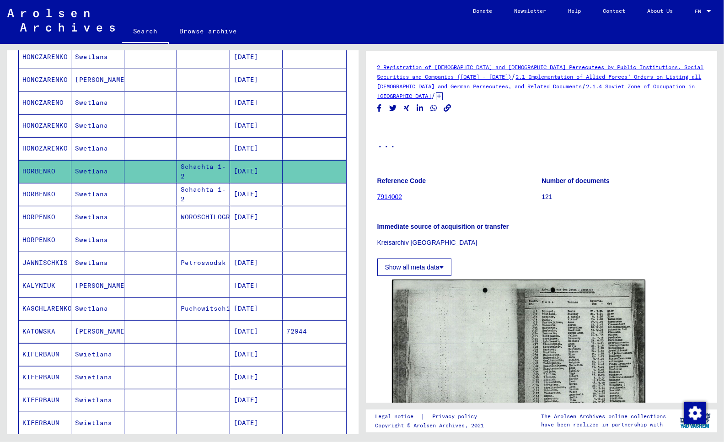
click at [39, 217] on mat-cell "HORPENKO" at bounding box center [45, 217] width 53 height 22
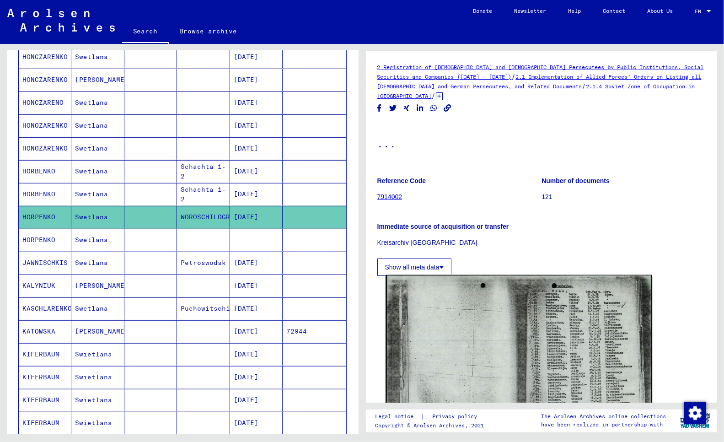
click at [555, 357] on img at bounding box center [519, 369] width 266 height 188
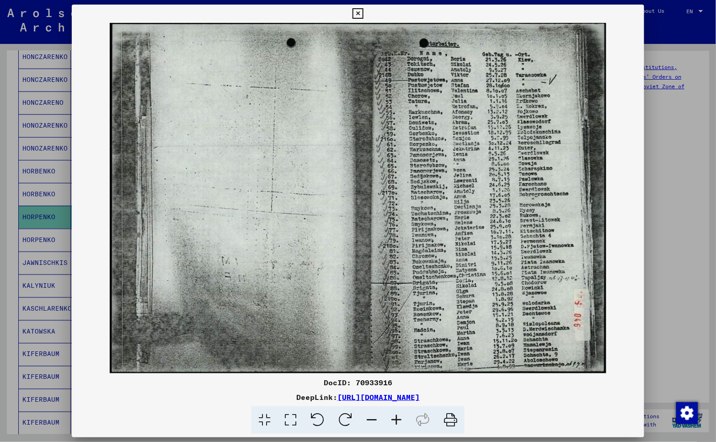
click at [11, 272] on div at bounding box center [358, 221] width 716 height 442
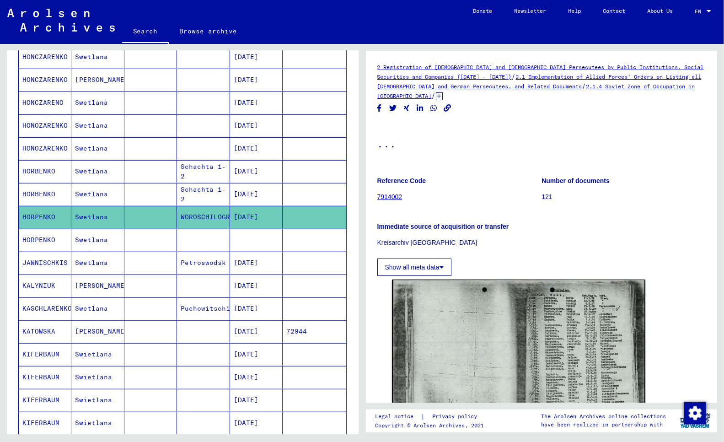
click at [38, 240] on mat-cell "HORPENKO" at bounding box center [45, 240] width 53 height 22
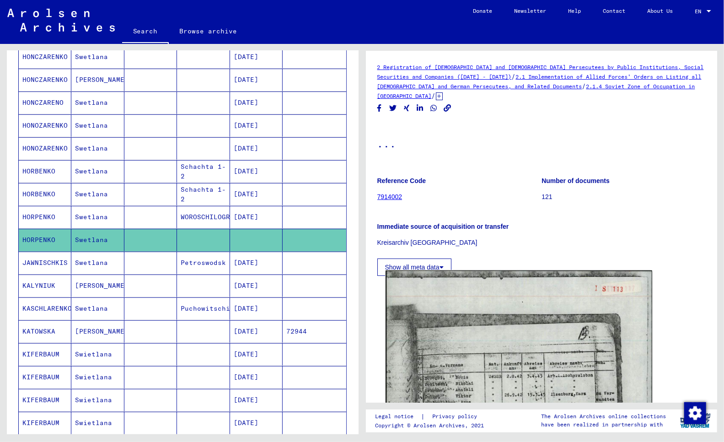
scroll to position [254, 0]
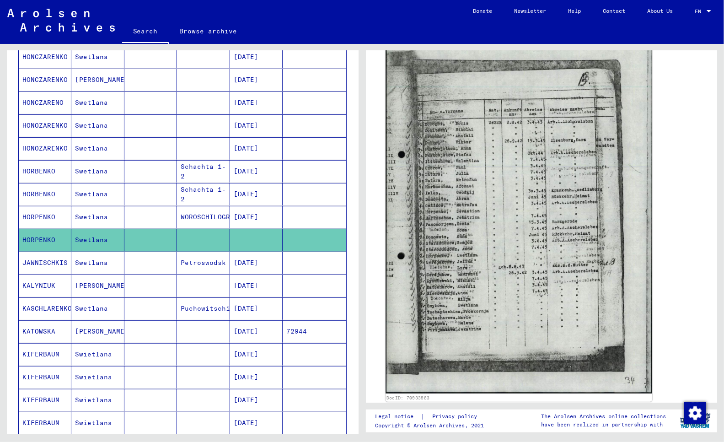
click at [477, 198] on img at bounding box center [519, 204] width 266 height 377
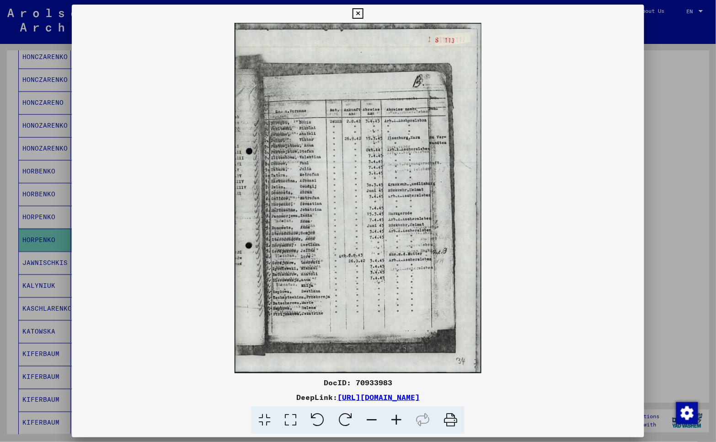
click at [302, 238] on img at bounding box center [358, 198] width 573 height 350
click at [8, 299] on div at bounding box center [358, 221] width 716 height 442
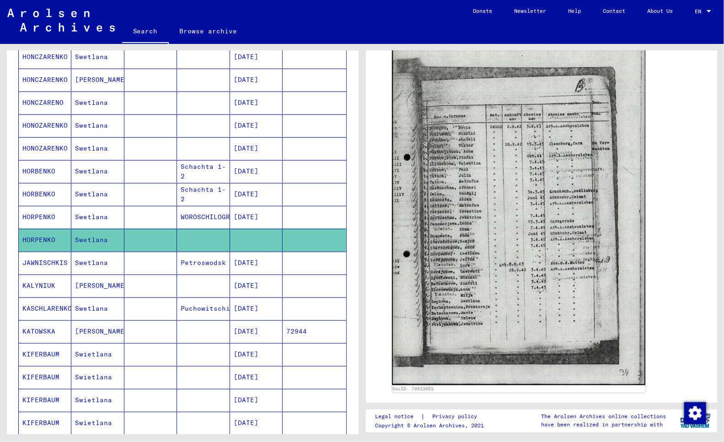
click at [41, 263] on mat-cell "JAWNISCHKIS" at bounding box center [45, 263] width 53 height 22
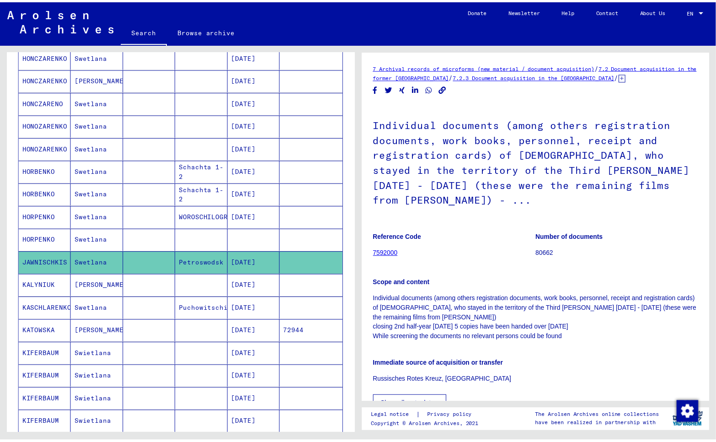
scroll to position [254, 0]
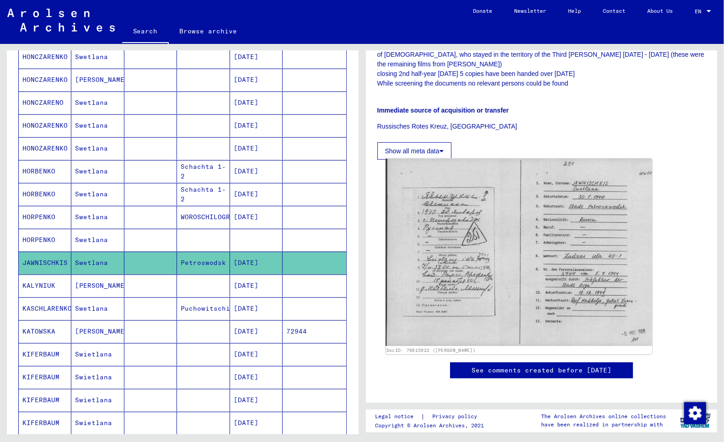
click at [455, 234] on img at bounding box center [519, 252] width 266 height 187
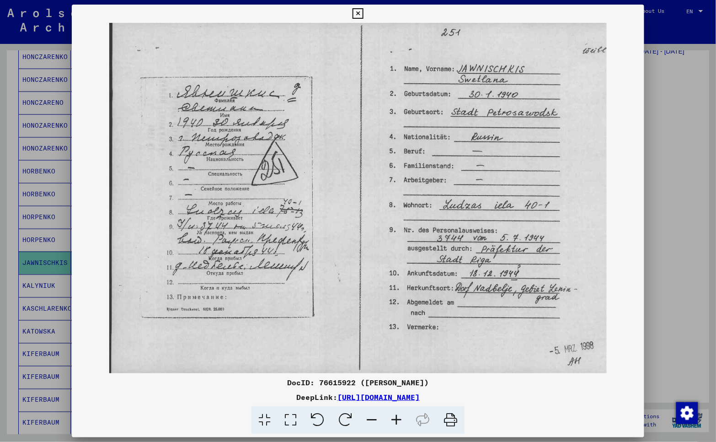
click at [81, 310] on img at bounding box center [358, 198] width 573 height 350
click at [32, 288] on div at bounding box center [358, 221] width 716 height 442
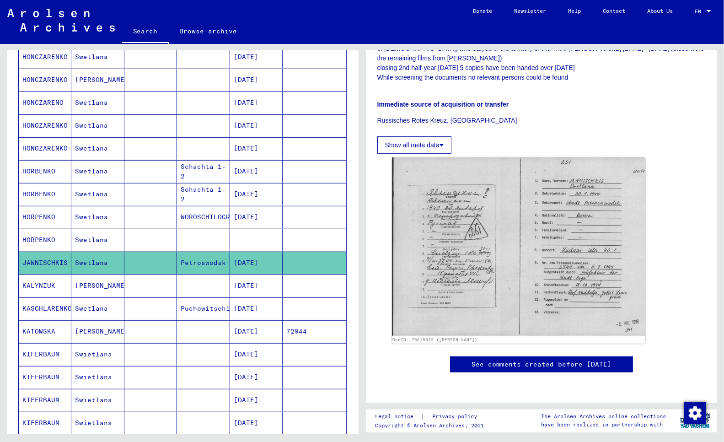
scroll to position [254, 0]
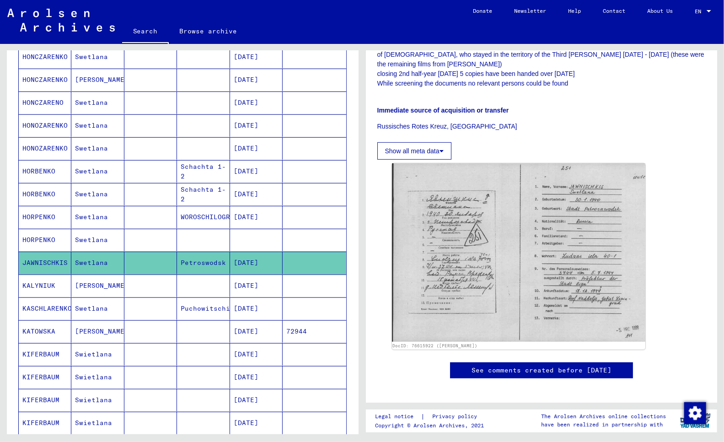
click at [33, 289] on mat-cell "KALYNIUK" at bounding box center [45, 285] width 53 height 22
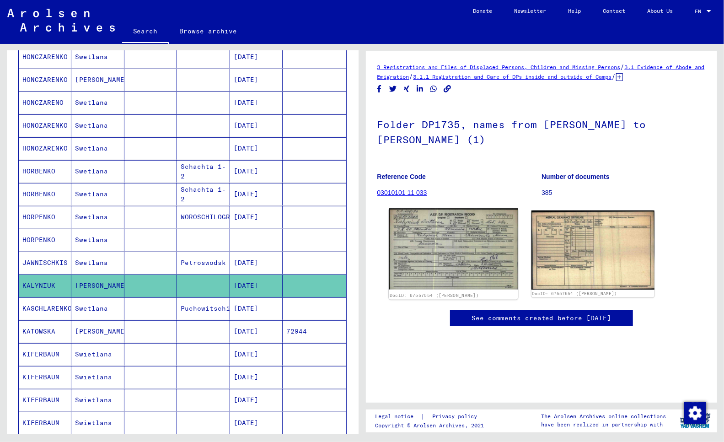
click at [471, 241] on img at bounding box center [453, 248] width 129 height 81
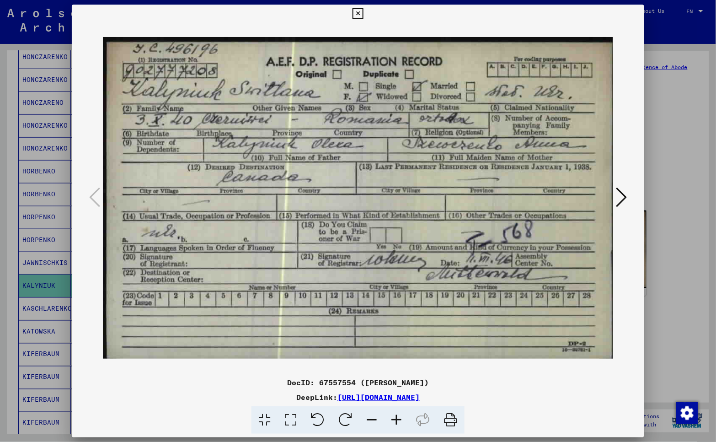
click at [27, 313] on div at bounding box center [358, 221] width 716 height 442
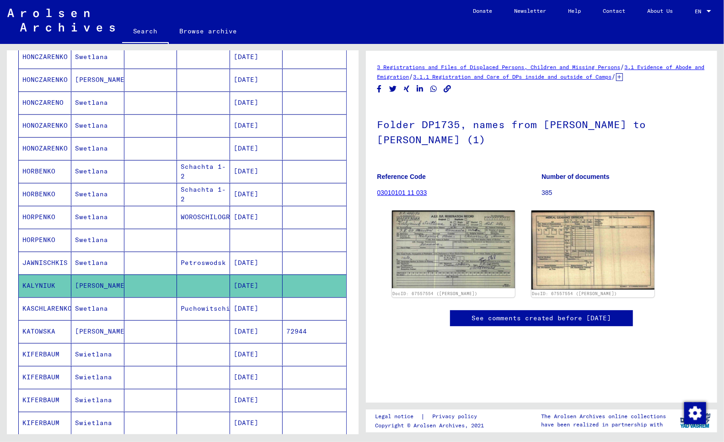
click at [33, 310] on mat-cell "KASCHLARENKO" at bounding box center [45, 308] width 53 height 22
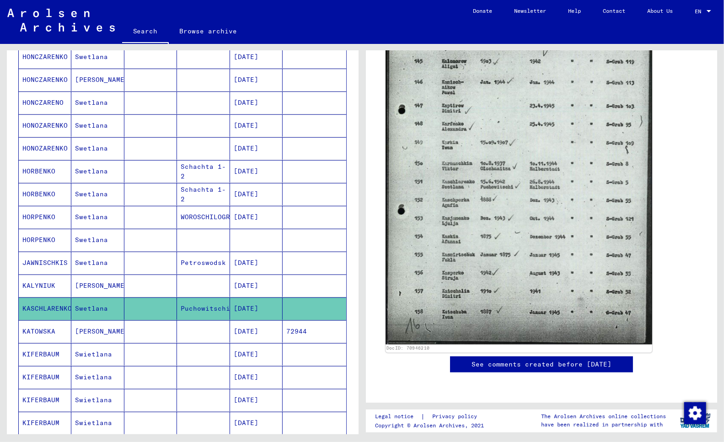
scroll to position [254, 0]
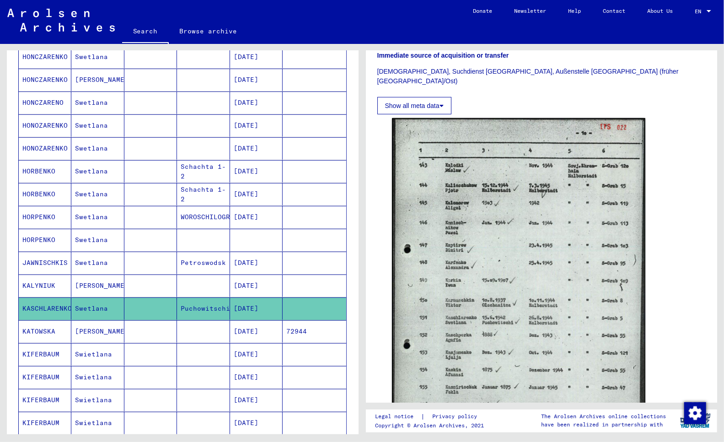
click at [31, 331] on mat-cell "KATOWSKA" at bounding box center [45, 331] width 53 height 22
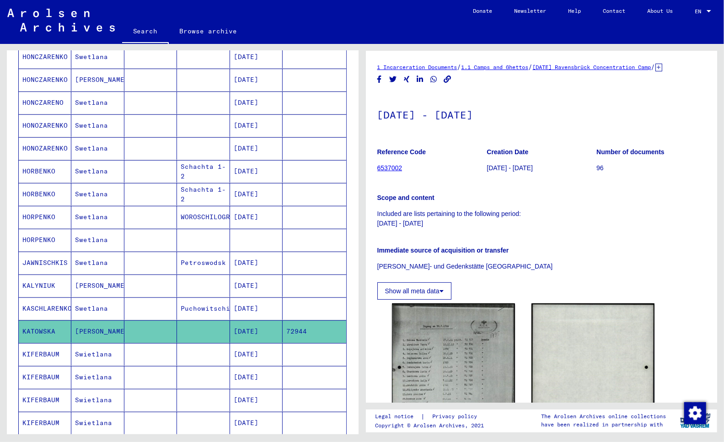
click at [38, 351] on mat-cell "KIFERBAUM" at bounding box center [45, 354] width 53 height 22
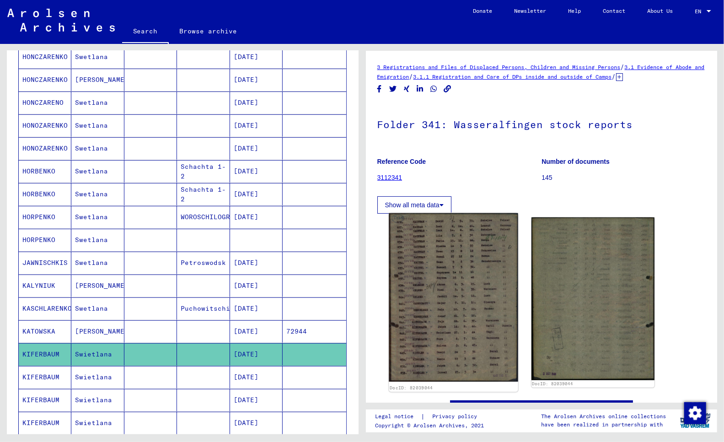
click at [473, 305] on img at bounding box center [453, 297] width 129 height 169
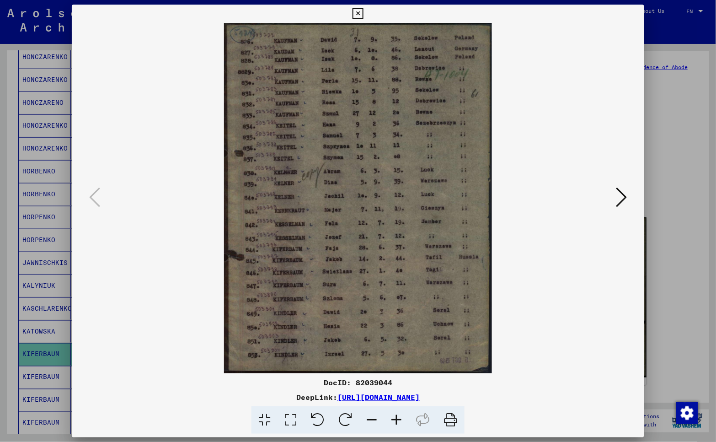
click at [614, 196] on img at bounding box center [358, 198] width 511 height 350
click at [355, 12] on icon at bounding box center [358, 13] width 11 height 11
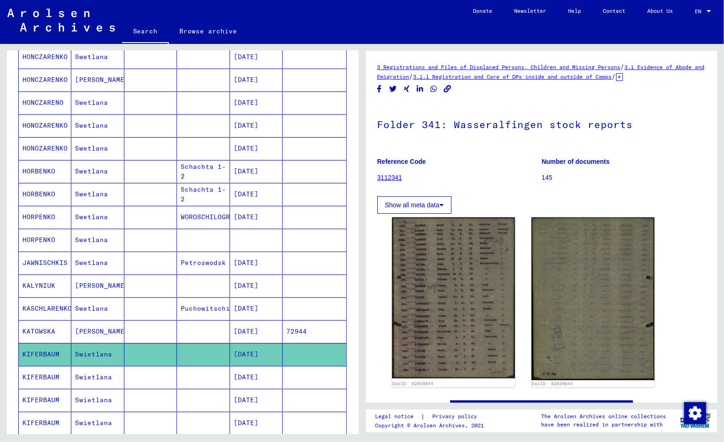
click at [39, 378] on mat-cell "KIFERBAUM" at bounding box center [45, 377] width 53 height 22
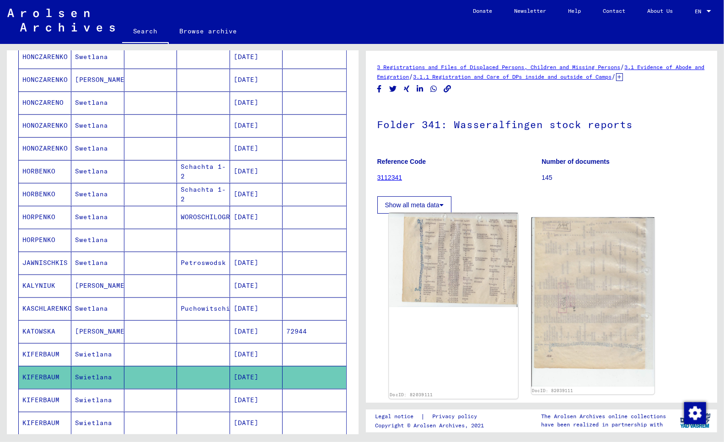
click at [455, 251] on img at bounding box center [453, 260] width 129 height 94
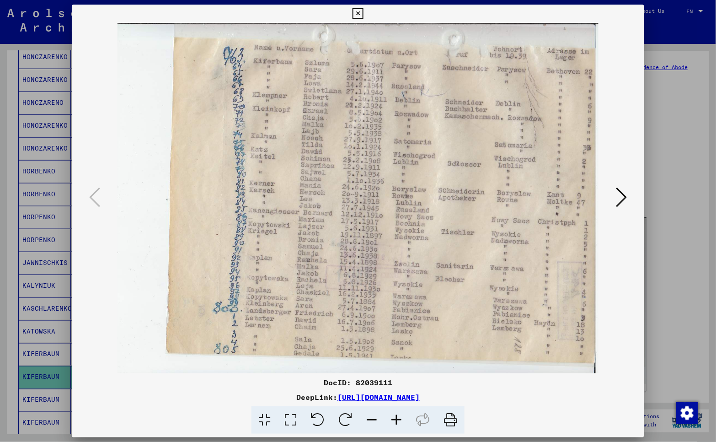
click at [359, 13] on icon at bounding box center [358, 13] width 11 height 11
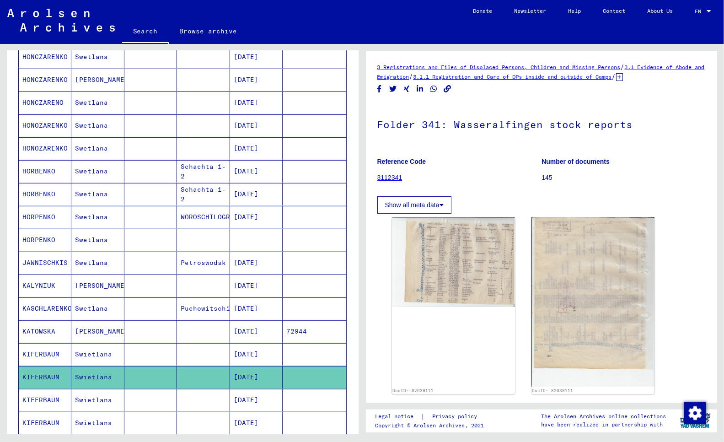
click at [40, 400] on icon at bounding box center [38, 405] width 23 height 37
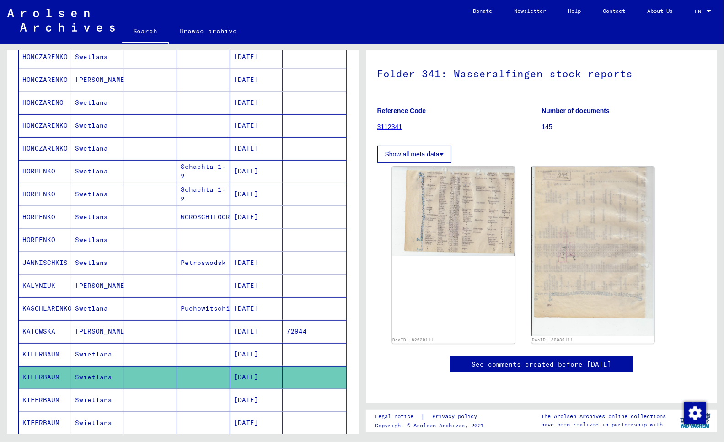
click at [40, 377] on mat-cell "KIFERBAUM" at bounding box center [45, 377] width 53 height 22
click at [42, 398] on icon at bounding box center [38, 405] width 23 height 37
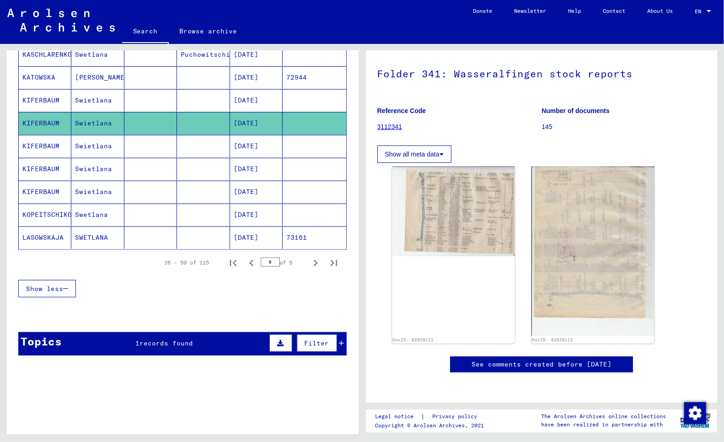
click at [25, 145] on mat-cell "KIFERBAUM" at bounding box center [45, 146] width 53 height 22
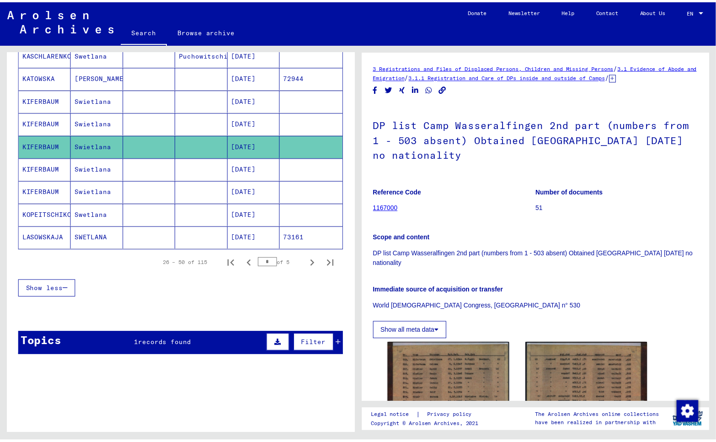
scroll to position [254, 0]
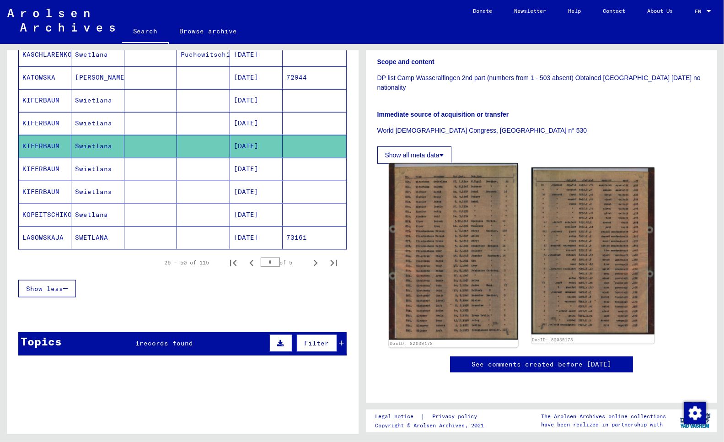
click at [444, 163] on img at bounding box center [453, 251] width 129 height 177
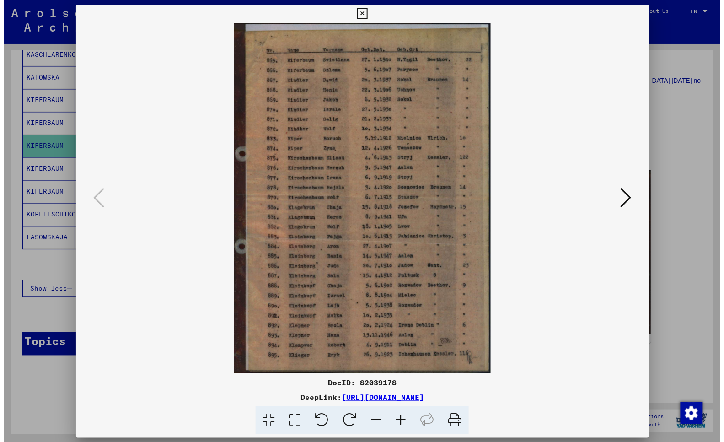
scroll to position [263, 0]
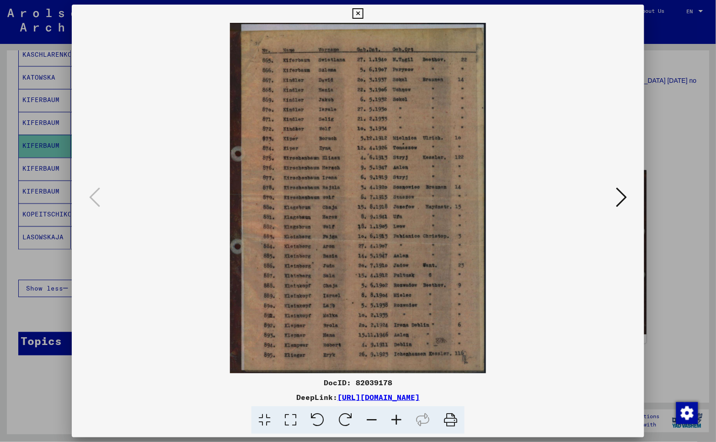
click at [18, 389] on div at bounding box center [358, 221] width 716 height 442
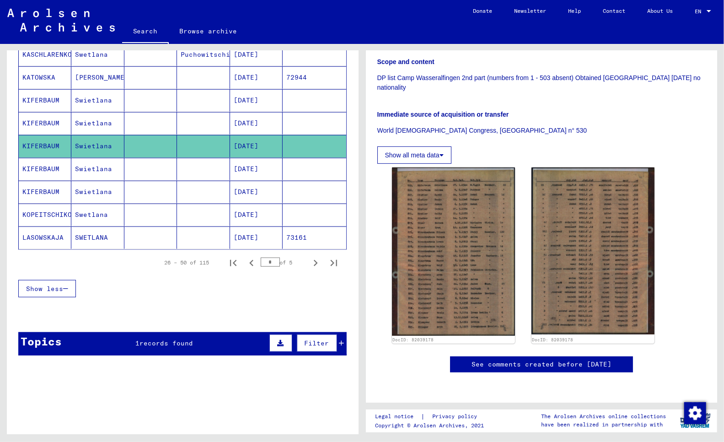
scroll to position [254, 0]
click at [42, 195] on mat-cell "KIFERBAUM" at bounding box center [45, 192] width 53 height 22
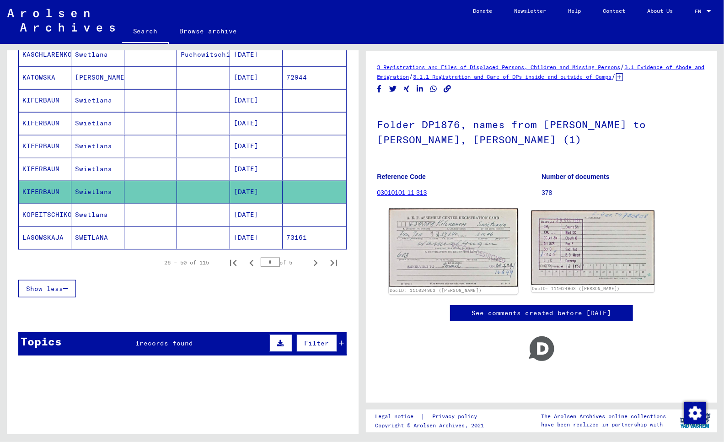
click at [473, 247] on img at bounding box center [453, 248] width 129 height 78
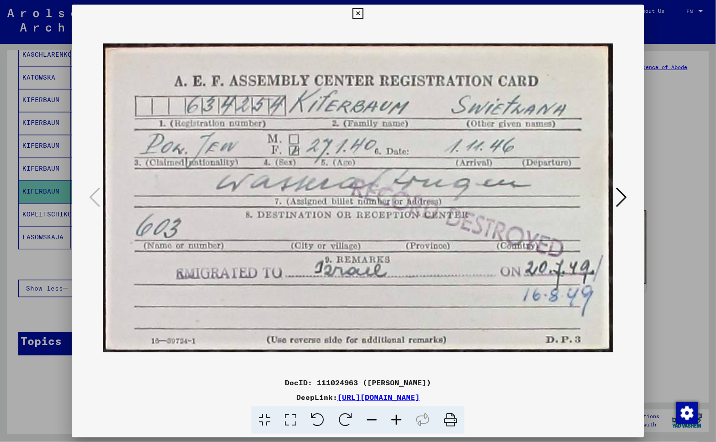
click at [39, 386] on div at bounding box center [358, 221] width 716 height 442
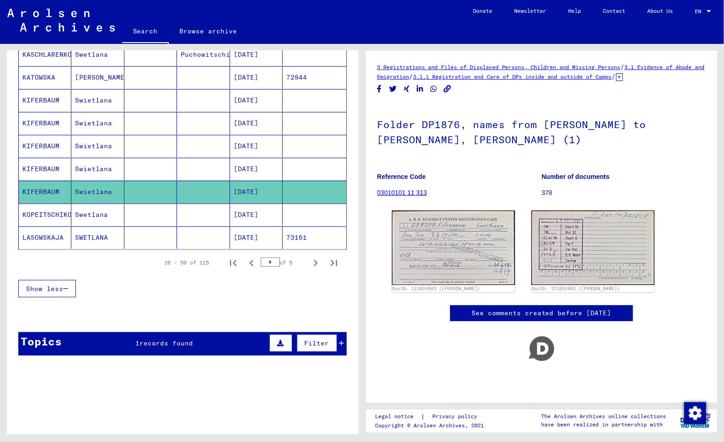
click at [36, 214] on mat-cell "KOPEITSCHIKOV" at bounding box center [45, 214] width 53 height 22
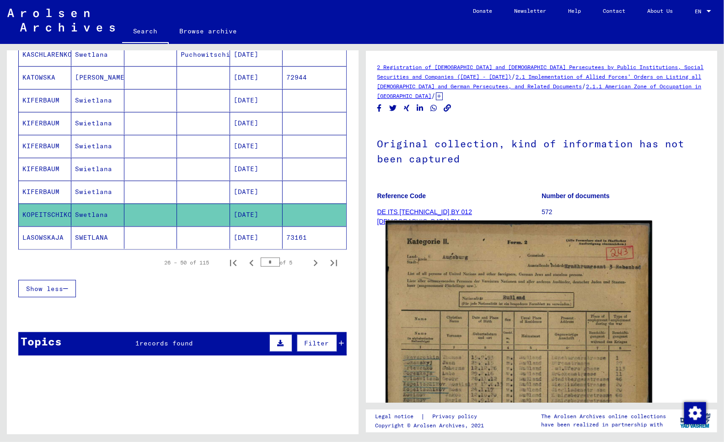
click at [463, 372] on img at bounding box center [519, 408] width 266 height 376
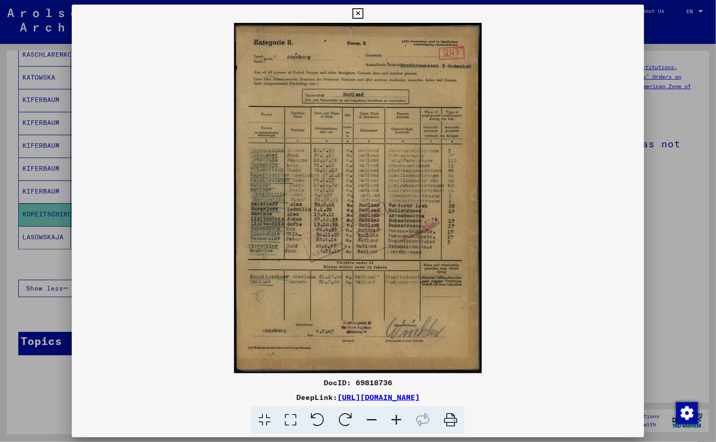
click at [359, 13] on icon at bounding box center [358, 13] width 11 height 11
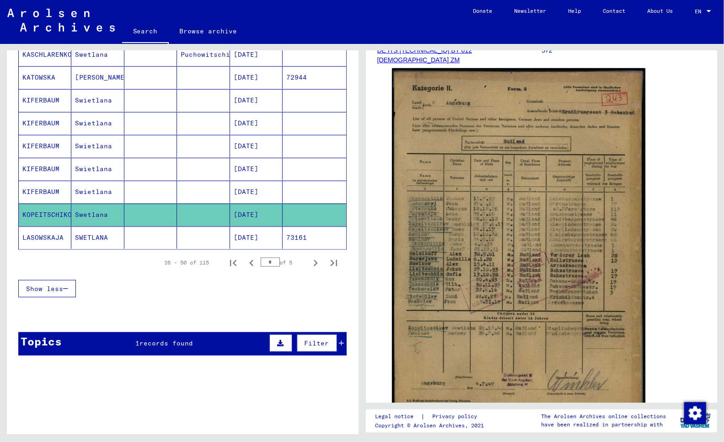
scroll to position [162, 0]
click at [44, 239] on mat-cell "LASOWSKAJA" at bounding box center [45, 237] width 53 height 22
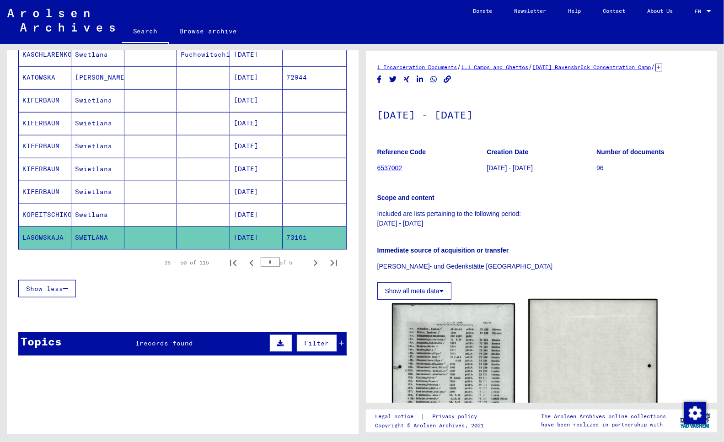
scroll to position [254, 0]
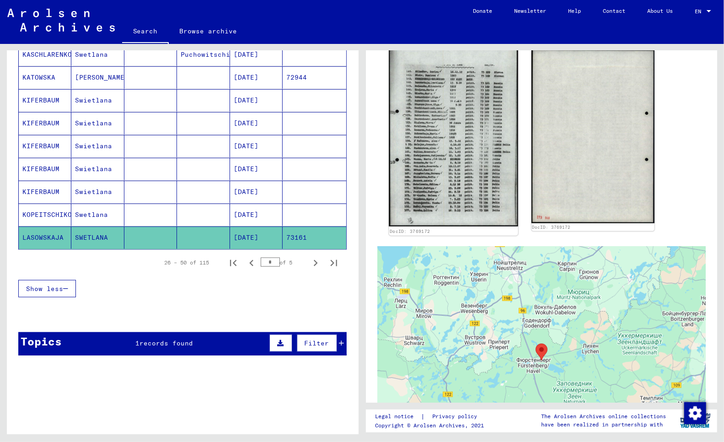
click at [455, 126] on img at bounding box center [453, 136] width 129 height 182
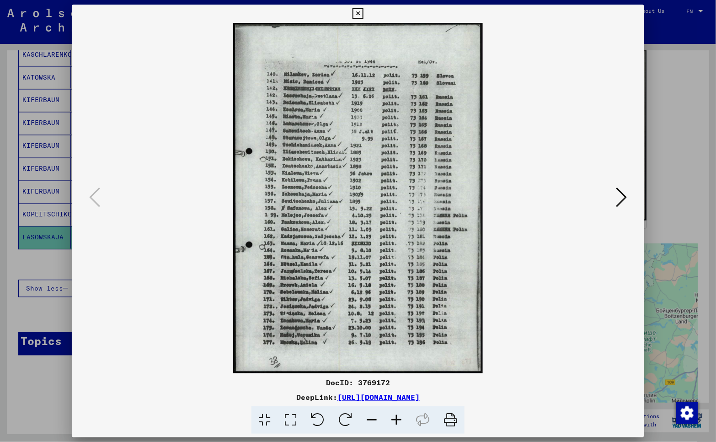
click at [21, 402] on div at bounding box center [358, 221] width 716 height 442
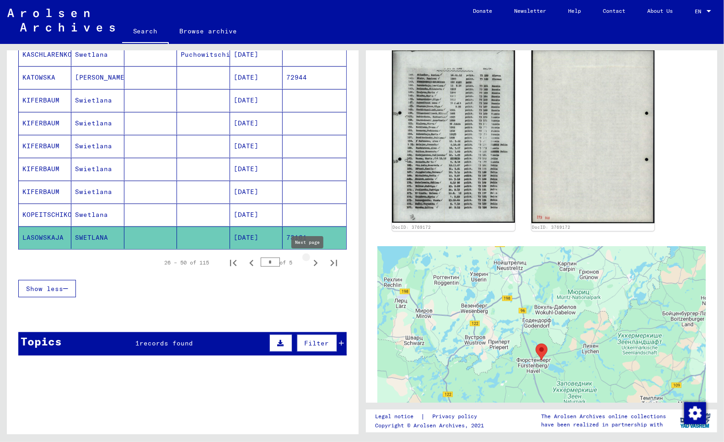
click at [309, 264] on icon "Next page" at bounding box center [315, 263] width 13 height 13
type input "*"
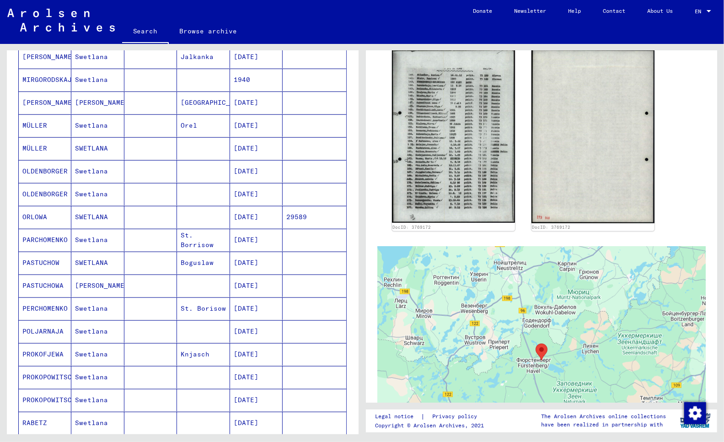
scroll to position [0, 0]
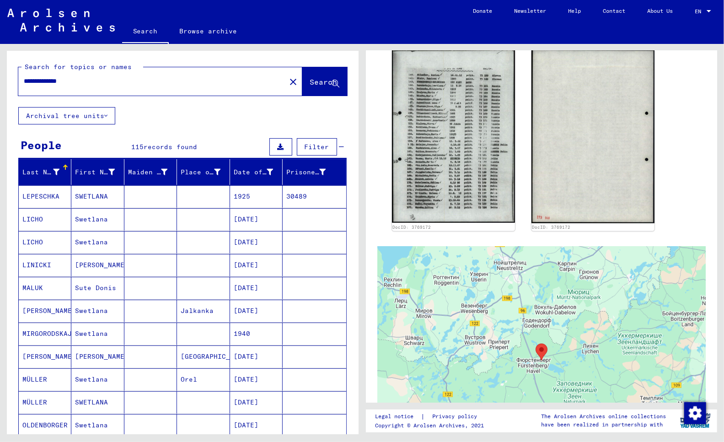
click at [32, 216] on mat-cell "LICHO" at bounding box center [45, 219] width 53 height 22
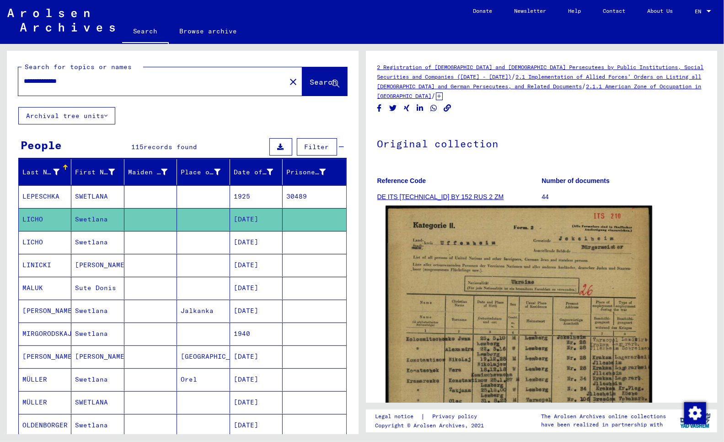
scroll to position [254, 0]
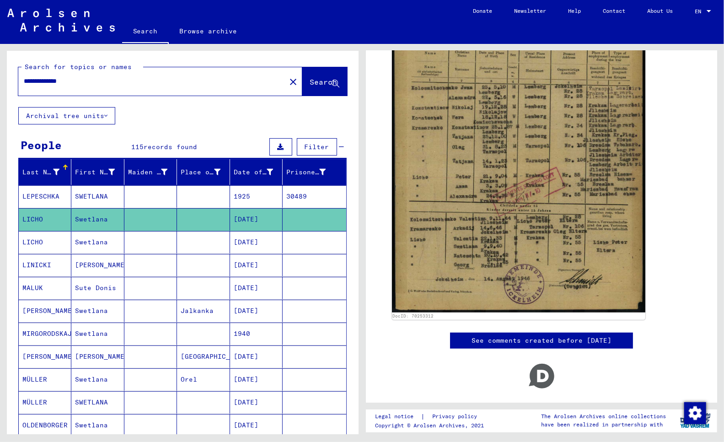
click at [45, 312] on mat-cell "[PERSON_NAME]" at bounding box center [45, 311] width 53 height 22
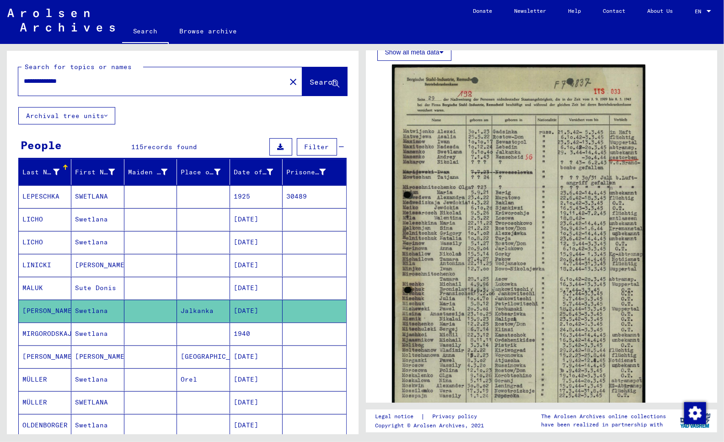
scroll to position [173, 0]
click at [34, 334] on mat-cell "MIRGORODSKAJA" at bounding box center [45, 333] width 53 height 22
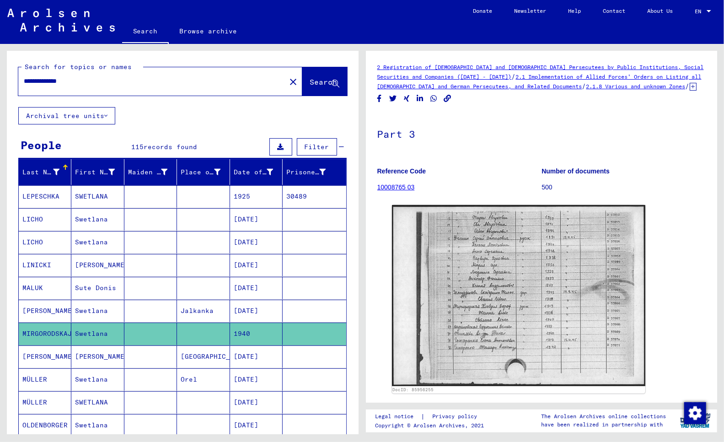
click at [32, 334] on mat-cell "MIRGORODSKAJA" at bounding box center [45, 333] width 53 height 22
click at [40, 357] on mat-cell "[PERSON_NAME]" at bounding box center [45, 356] width 53 height 22
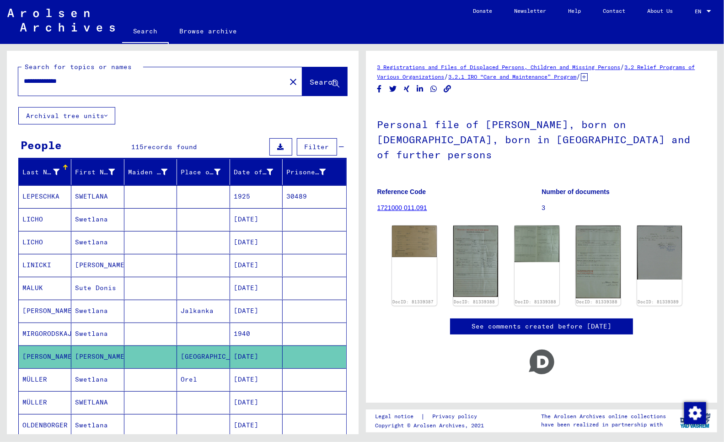
click at [38, 375] on mat-cell "MÜLLER" at bounding box center [45, 379] width 53 height 22
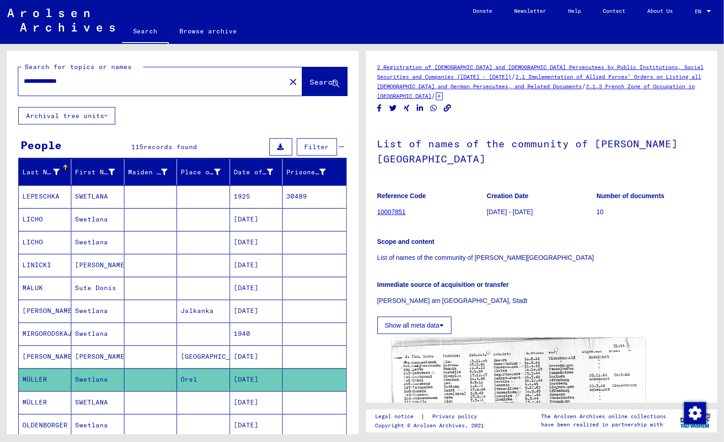
scroll to position [189, 0]
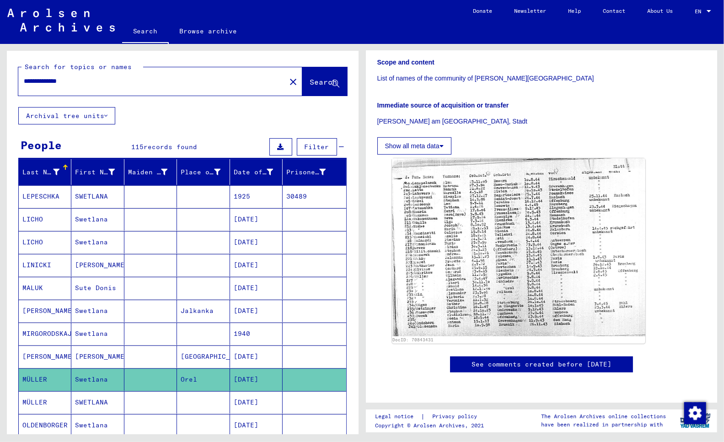
click at [39, 403] on icon at bounding box center [38, 405] width 23 height 37
click at [37, 398] on icon at bounding box center [38, 405] width 23 height 37
click at [33, 402] on icon at bounding box center [38, 405] width 23 height 37
click at [31, 403] on icon at bounding box center [38, 405] width 23 height 37
